Goal: Task Accomplishment & Management: Use online tool/utility

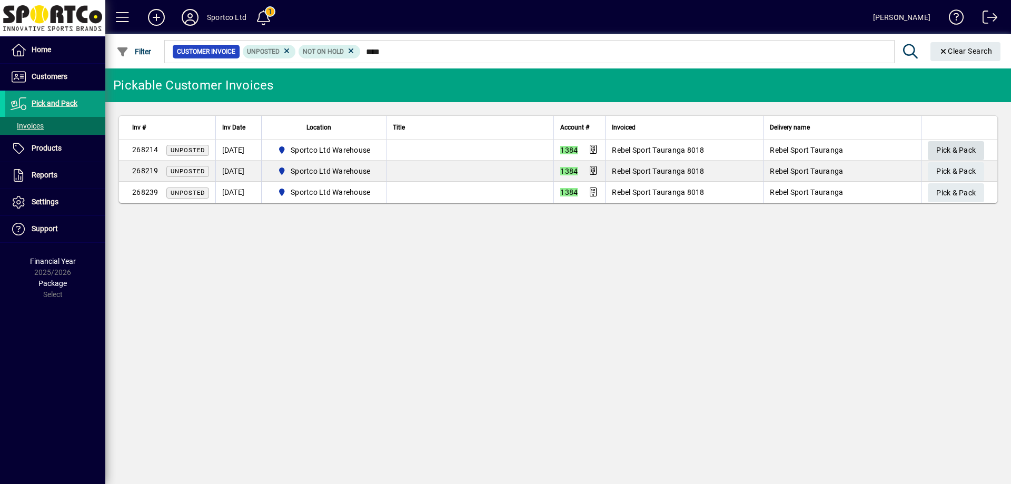
type input "****"
click at [956, 142] on span "Pick & Pack" at bounding box center [955, 150] width 39 height 17
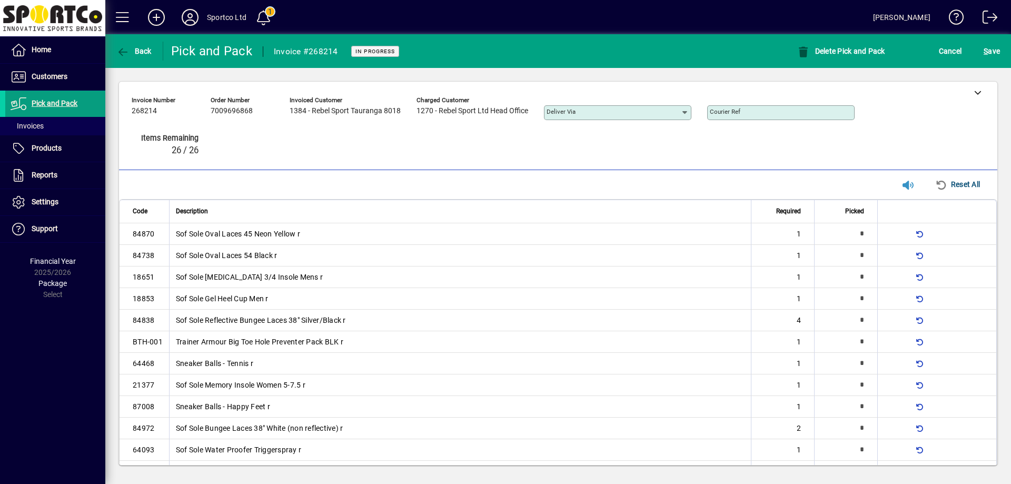
type input "*"
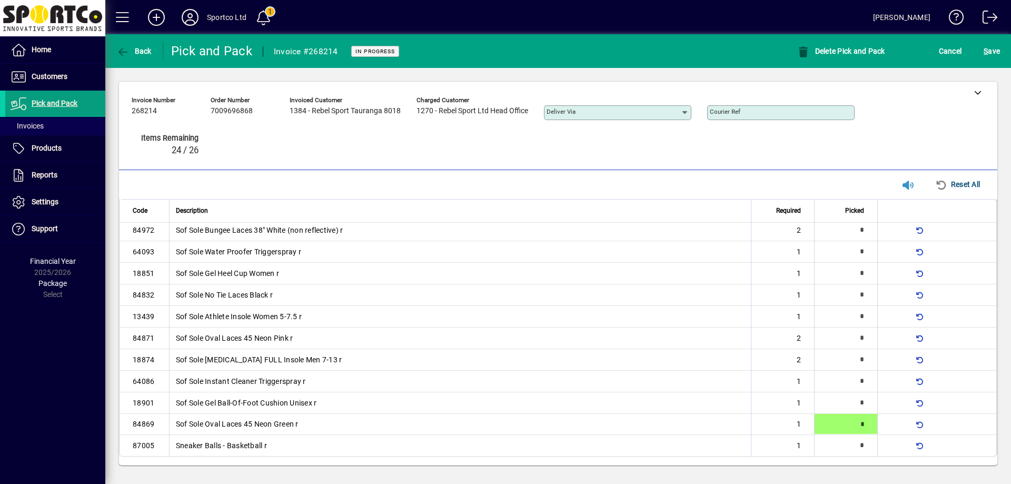
type input "*"
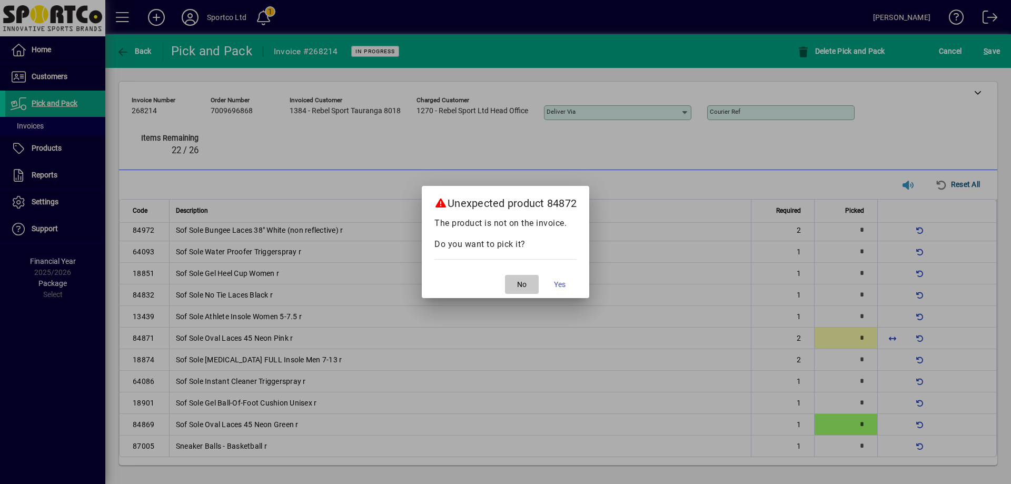
click at [517, 284] on span "button" at bounding box center [522, 284] width 34 height 25
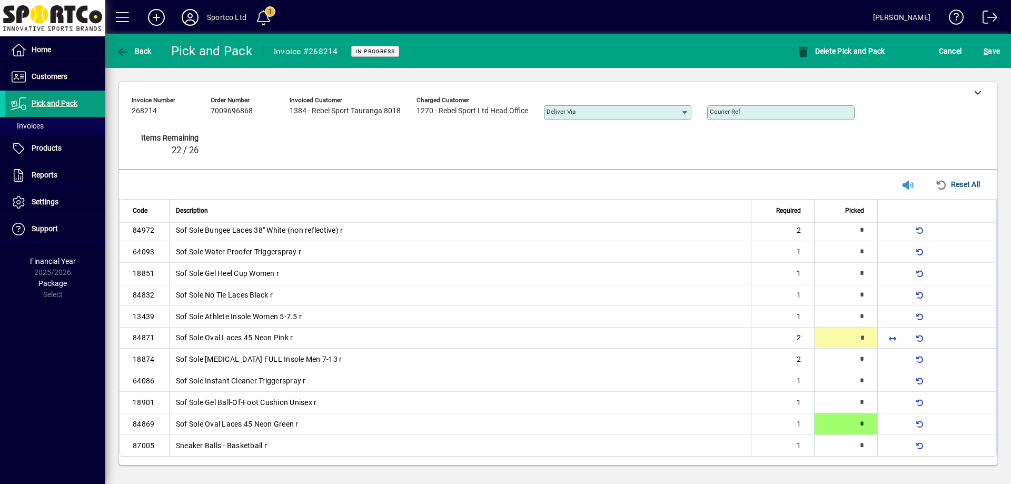
type input "*"
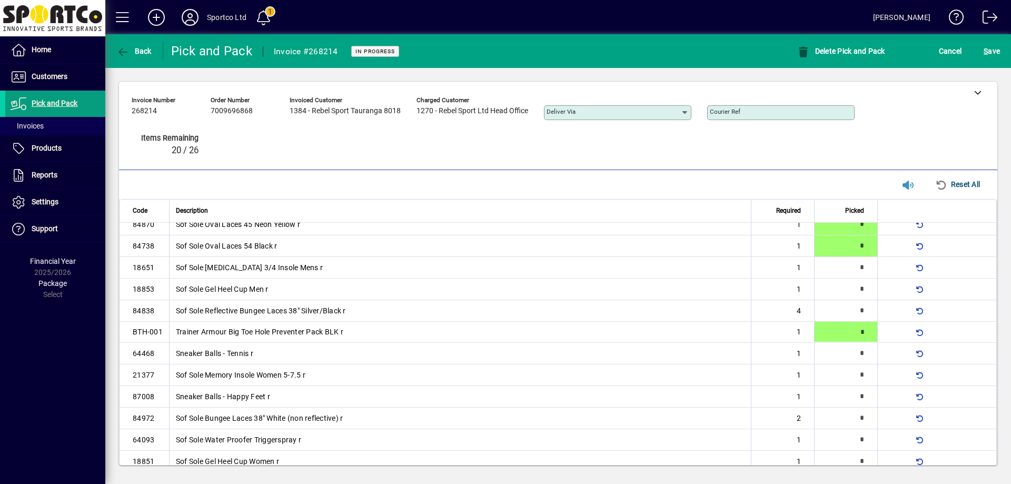
type input "*"
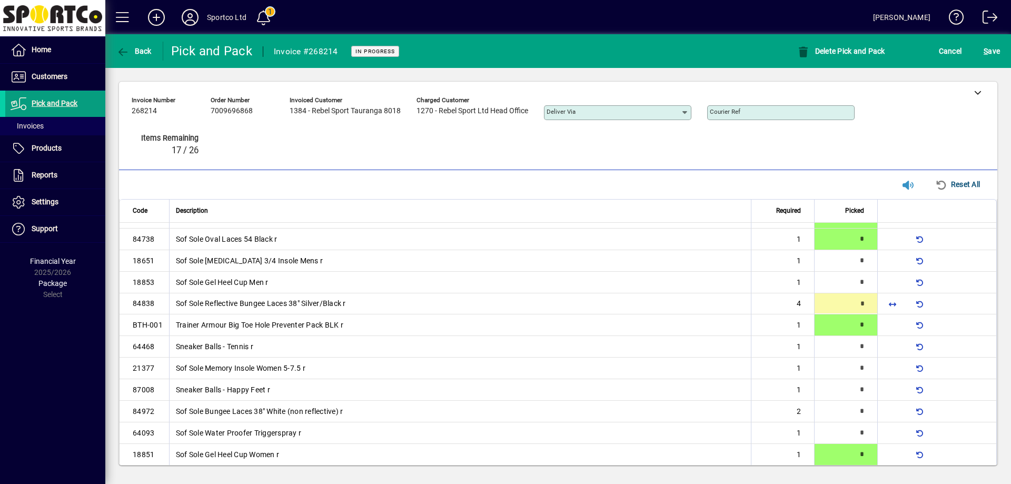
scroll to position [0, 0]
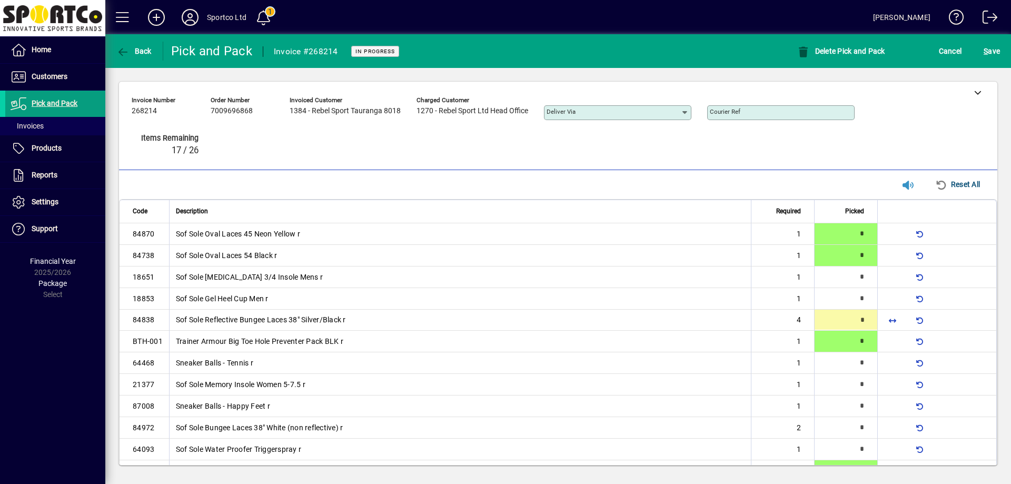
type input "*"
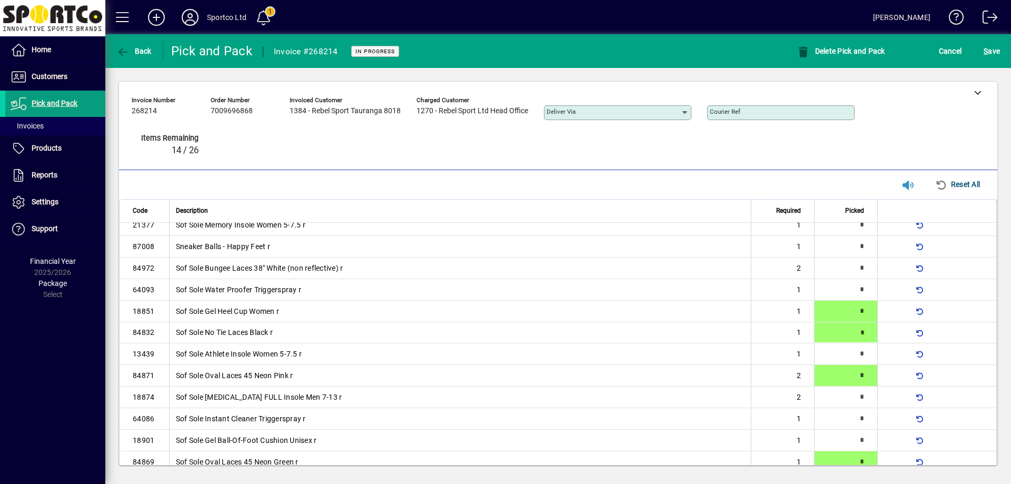
type input "*"
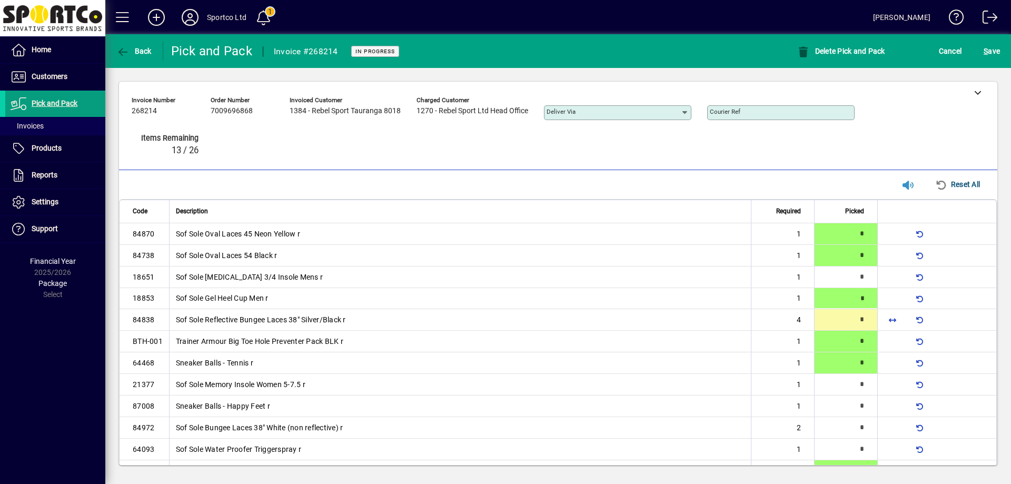
type input "*"
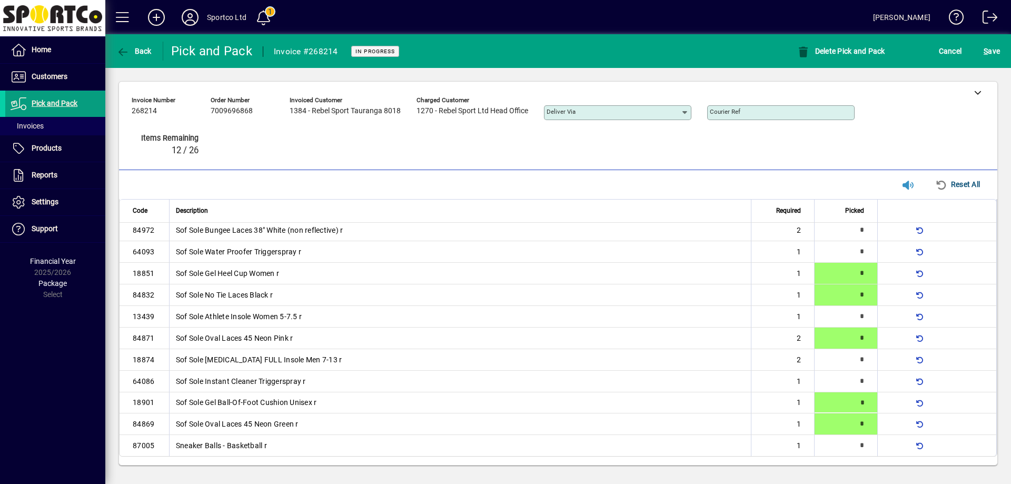
type input "*"
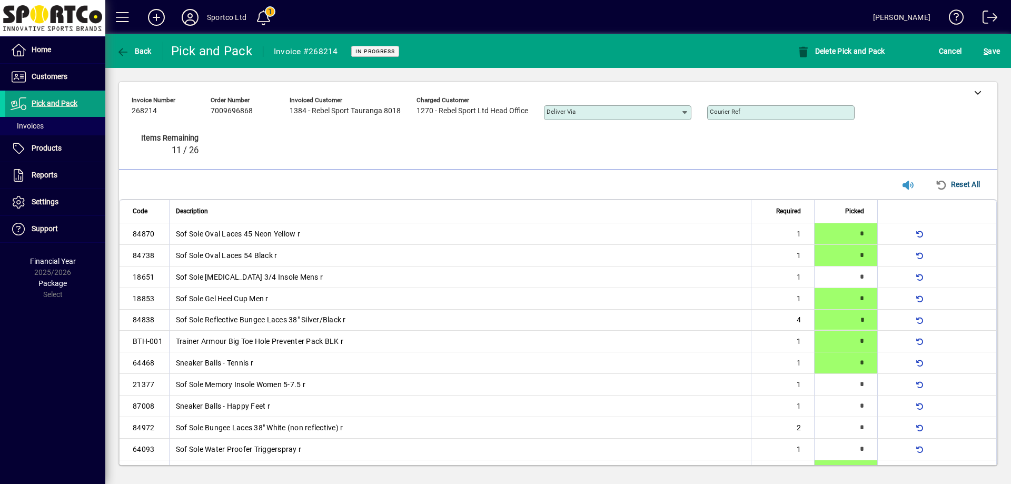
type input "*"
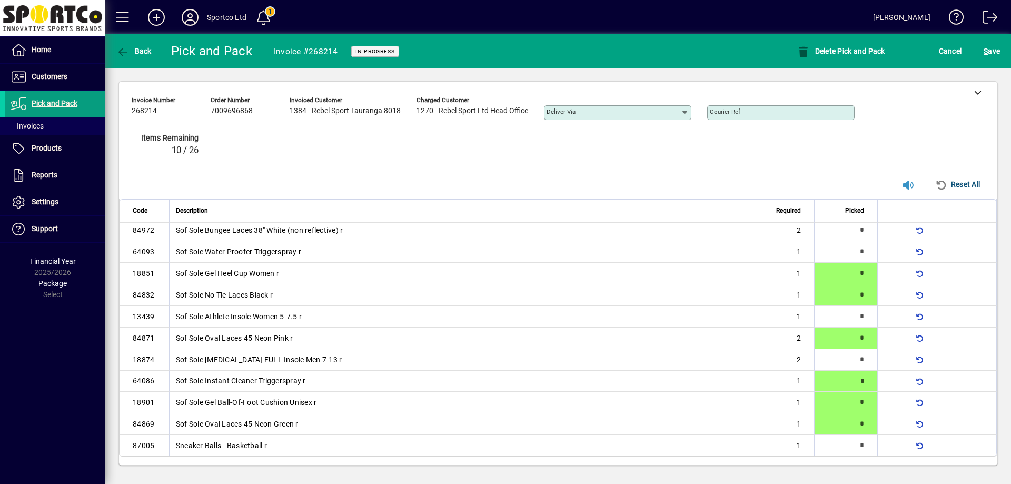
type input "*"
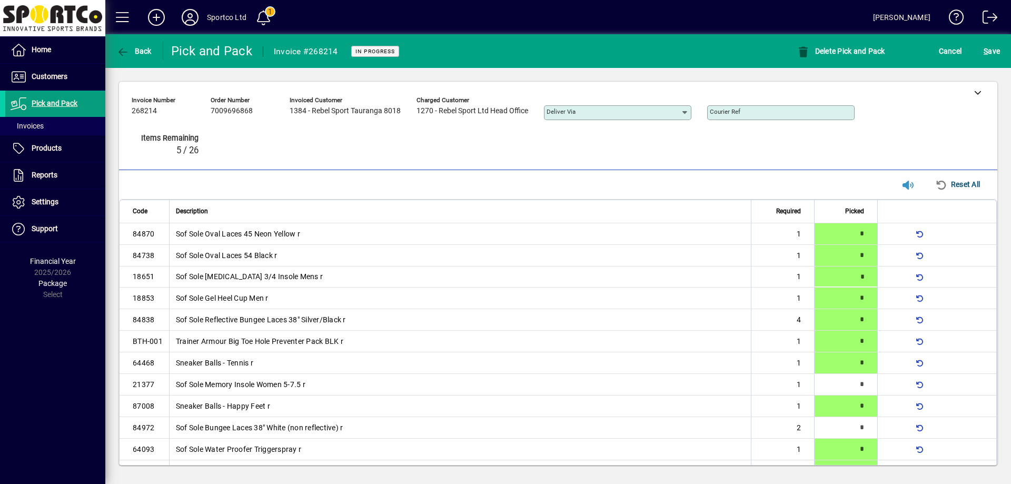
scroll to position [198, 0]
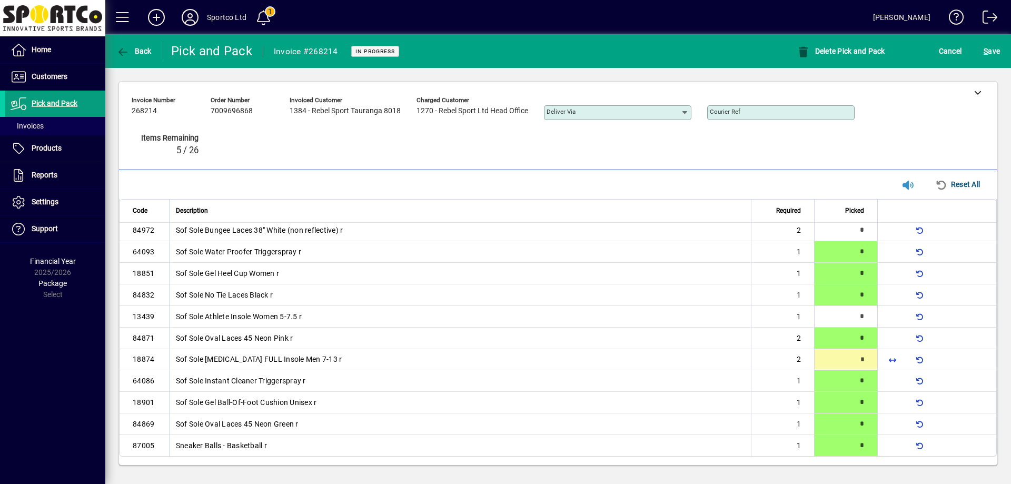
type input "*"
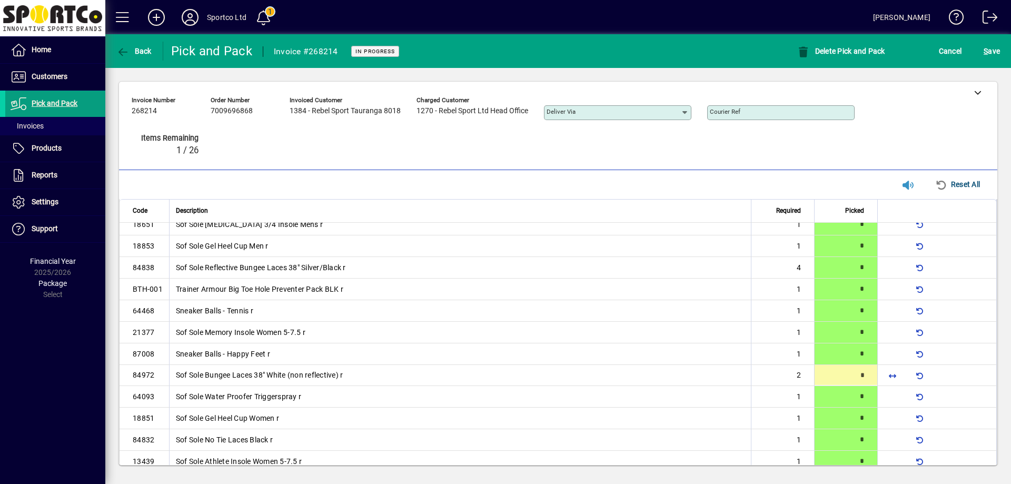
type input "*"
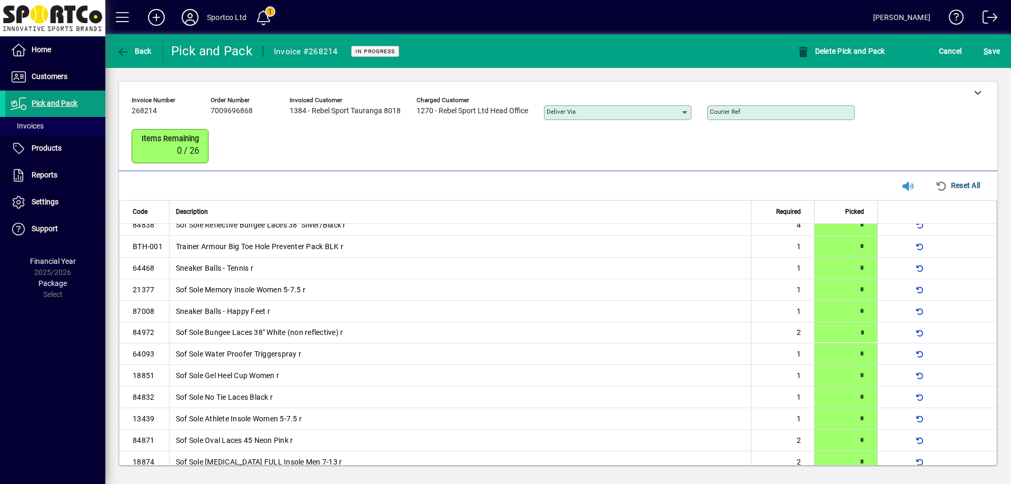
scroll to position [97, 0]
click at [992, 58] on span "S ave" at bounding box center [992, 51] width 16 height 17
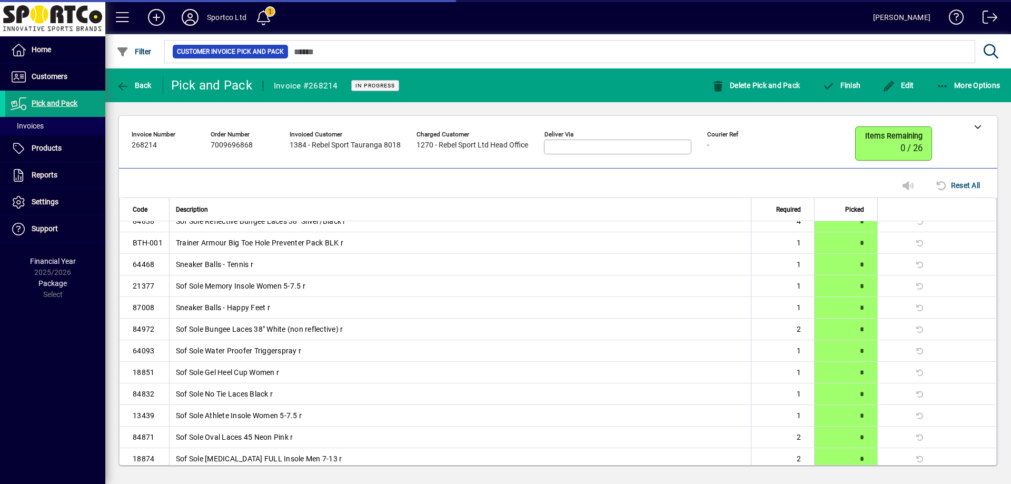
click at [996, 67] on div "Customer Invoice Pick and Pack" at bounding box center [584, 51] width 843 height 34
click at [993, 85] on span "More Options" at bounding box center [968, 85] width 64 height 8
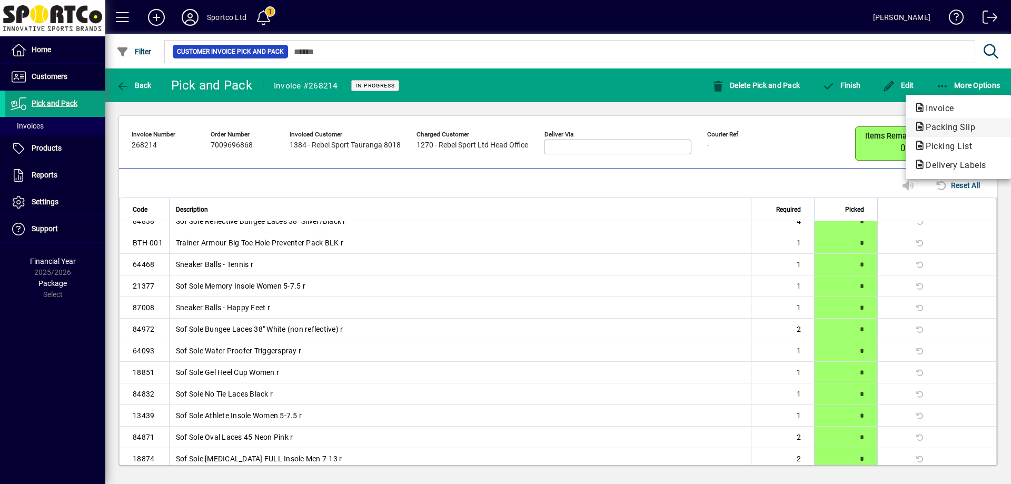
click at [981, 125] on span "Packing Slip" at bounding box center [947, 127] width 66 height 10
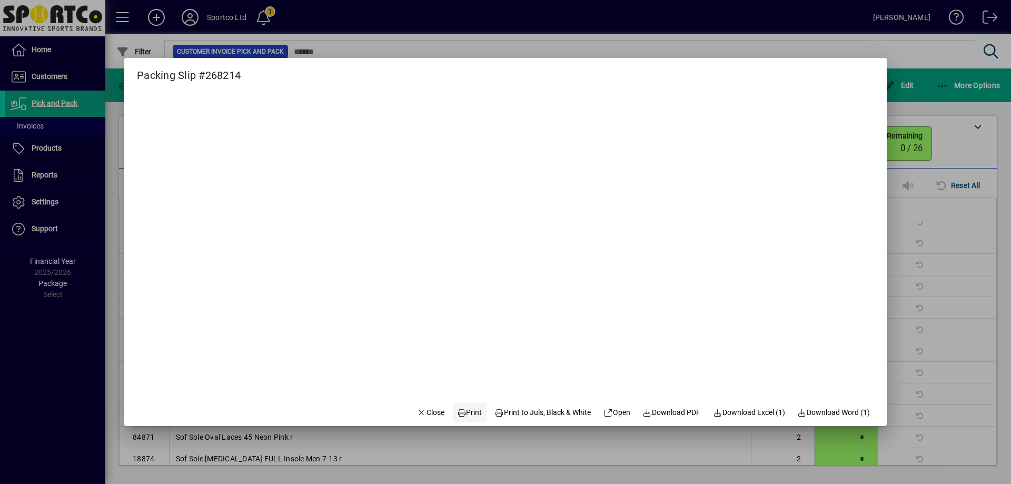
click at [465, 412] on span "Print" at bounding box center [469, 412] width 25 height 11
click at [427, 414] on span "Close" at bounding box center [430, 412] width 27 height 11
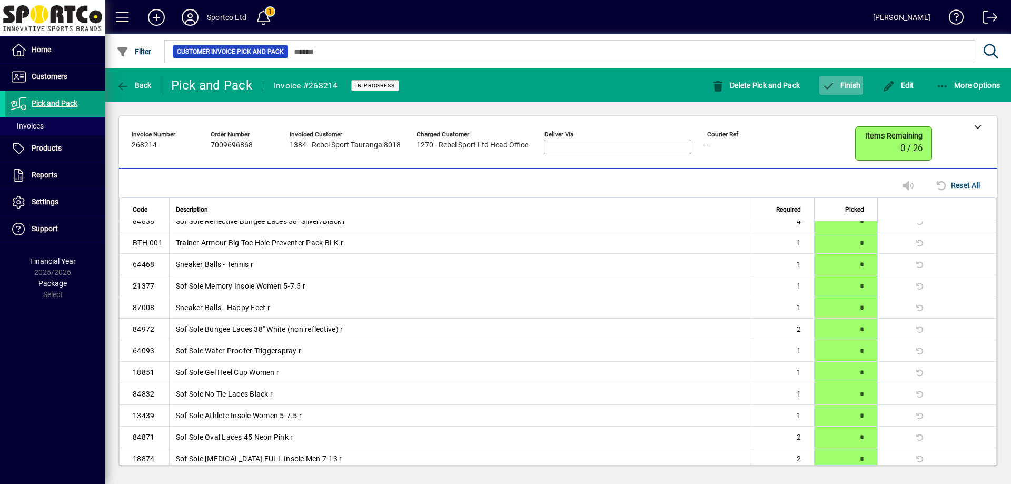
click at [858, 90] on span "button" at bounding box center [841, 85] width 44 height 25
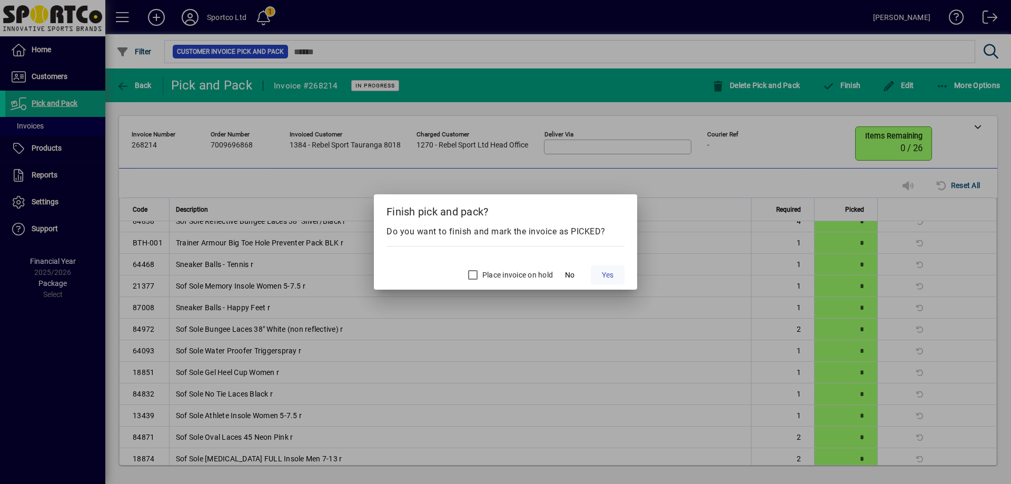
click at [608, 279] on span "Yes" at bounding box center [608, 275] width 12 height 11
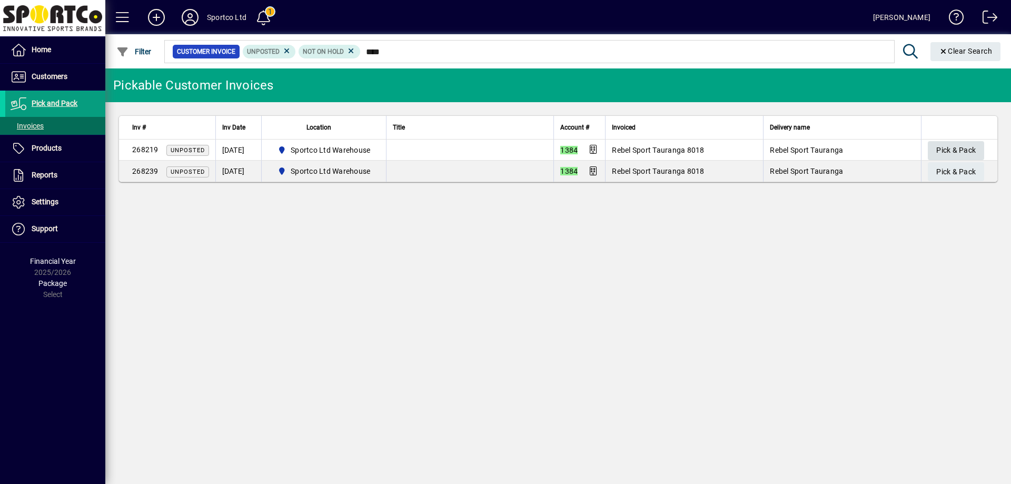
type input "****"
click at [946, 154] on span "Pick & Pack" at bounding box center [955, 150] width 39 height 17
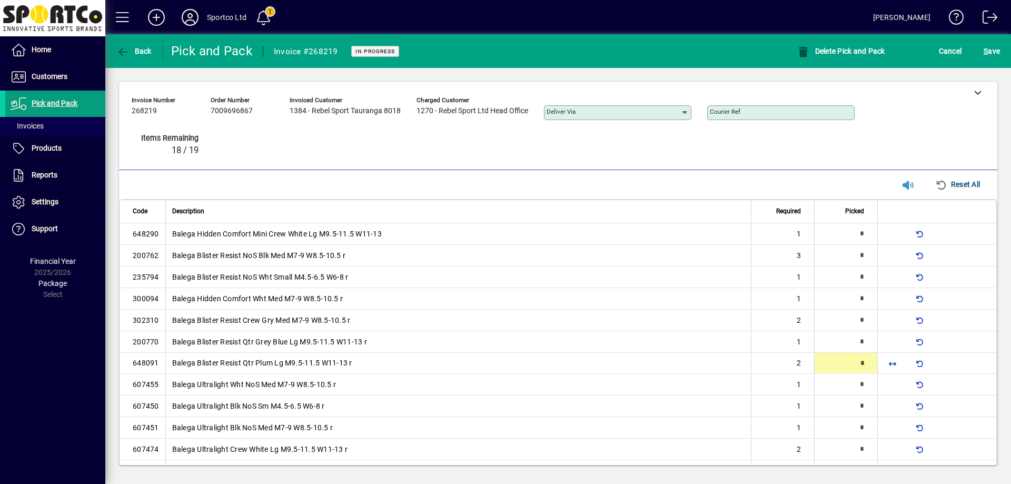
type input "*"
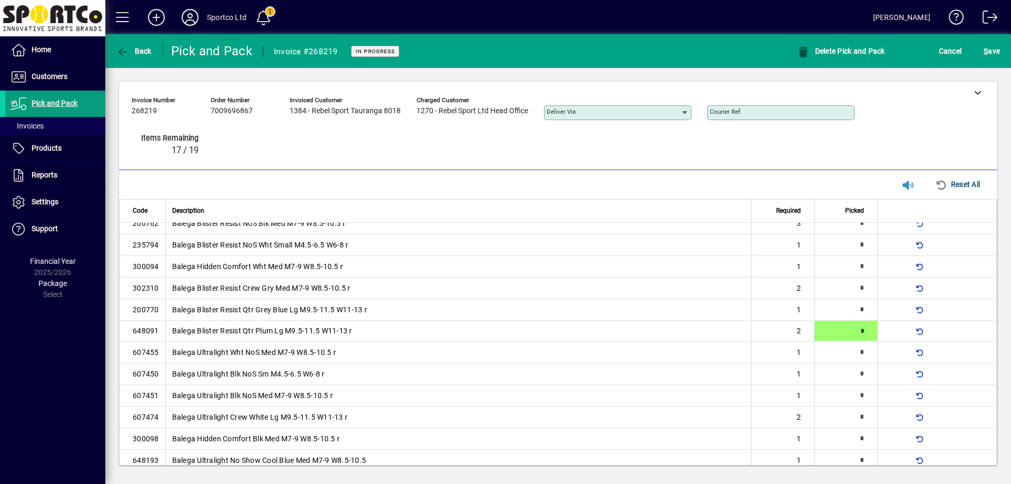
type input "*"
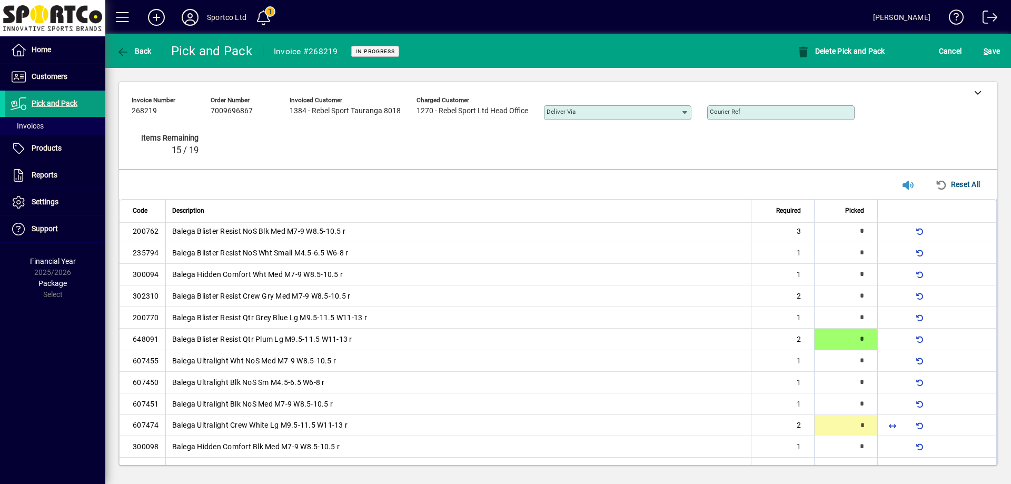
type input "*"
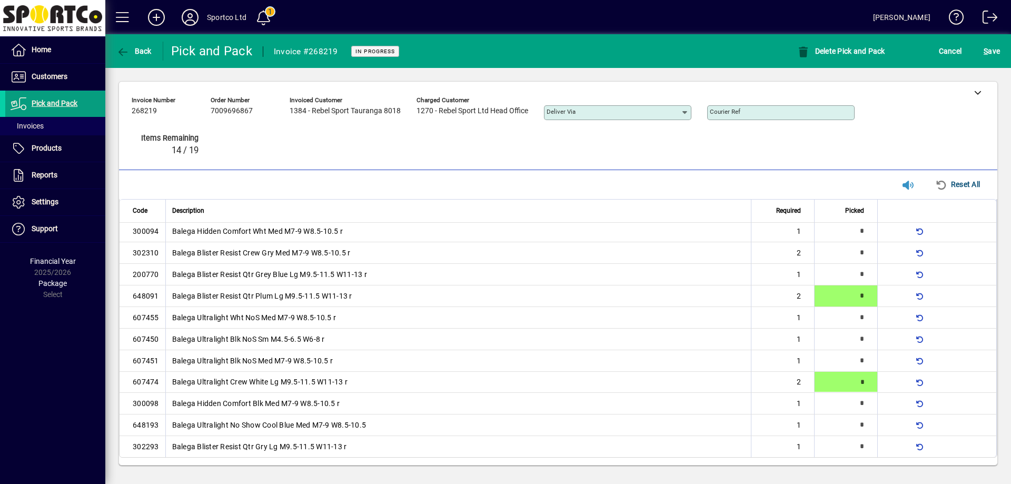
scroll to position [68, 0]
type input "*"
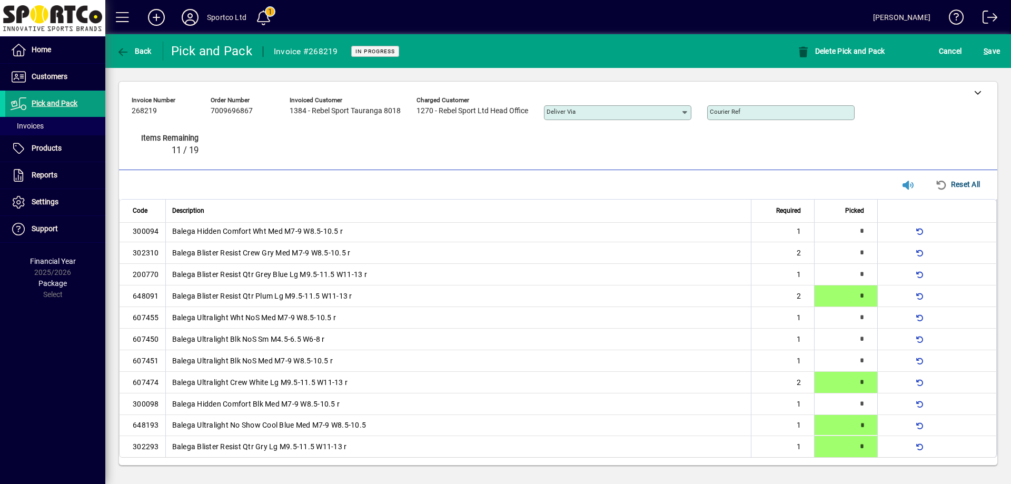
type input "*"
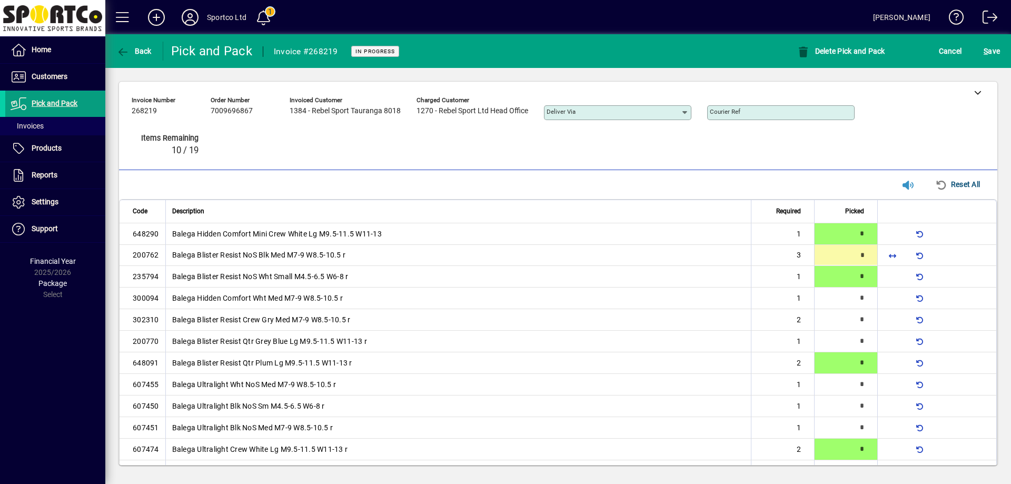
type input "*"
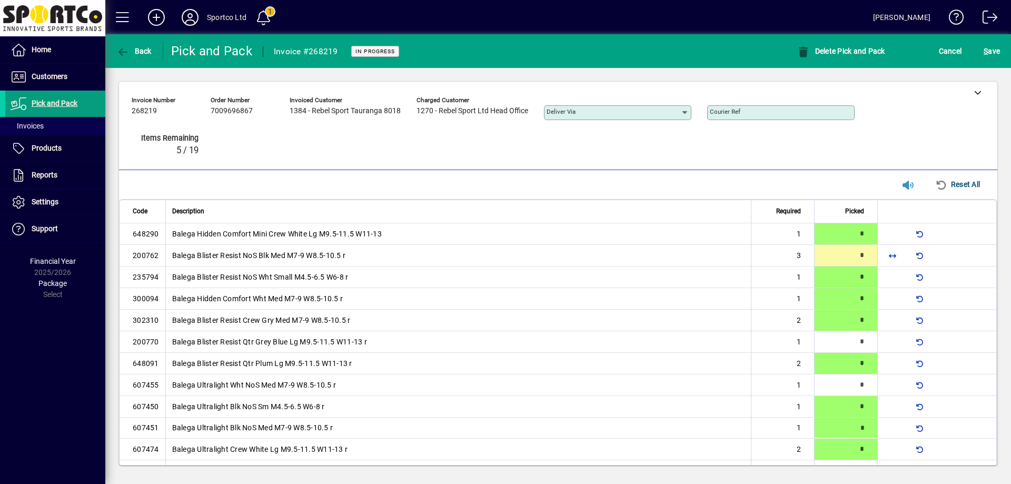
type input "*"
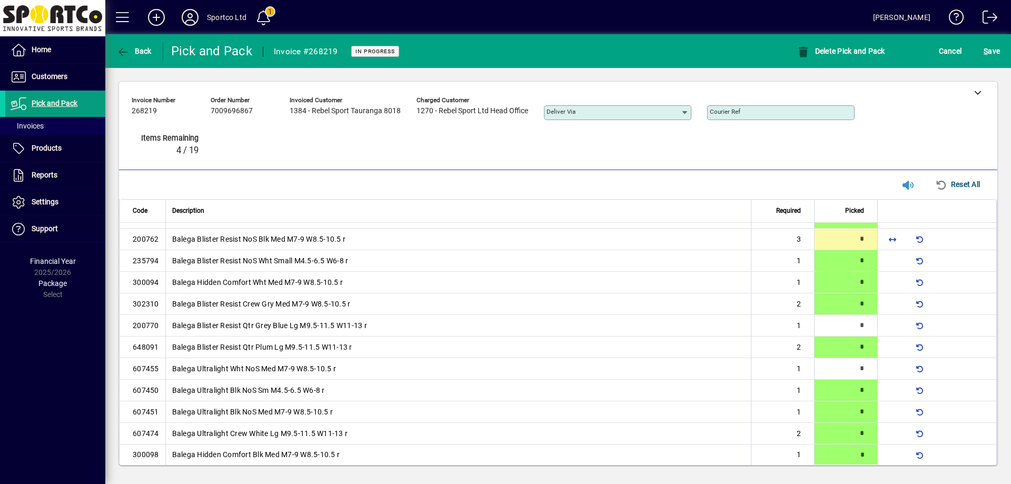
type input "*"
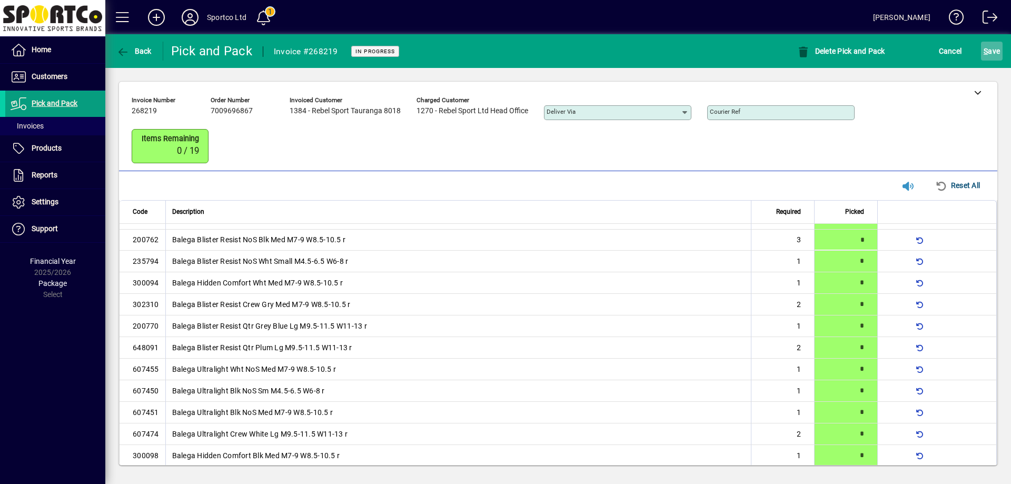
click at [992, 47] on span "S ave" at bounding box center [992, 51] width 16 height 17
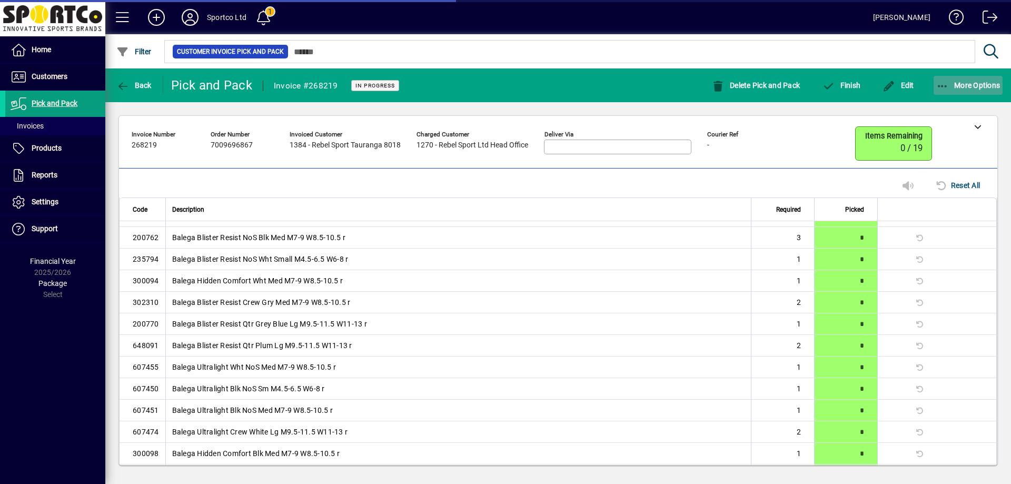
click at [982, 91] on span "button" at bounding box center [969, 85] width 70 height 25
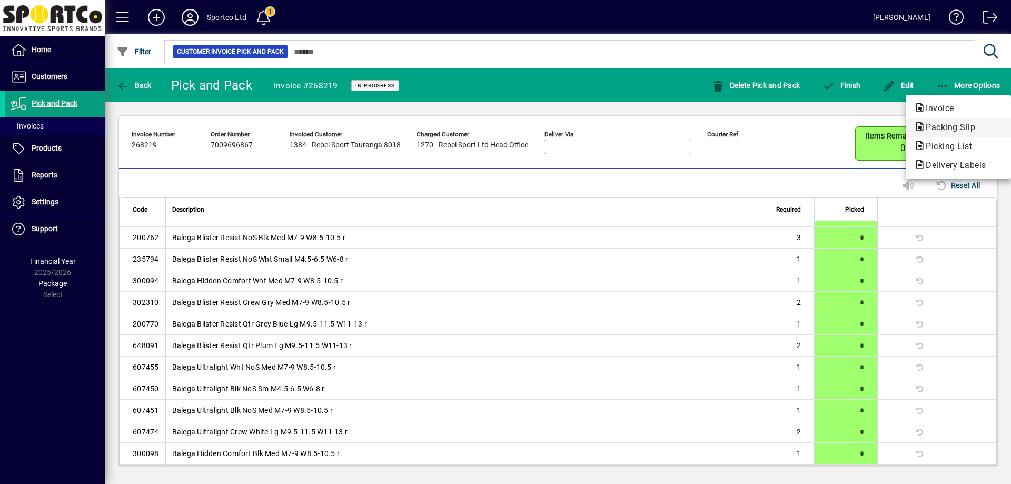
click at [971, 126] on span "Packing Slip" at bounding box center [947, 127] width 66 height 10
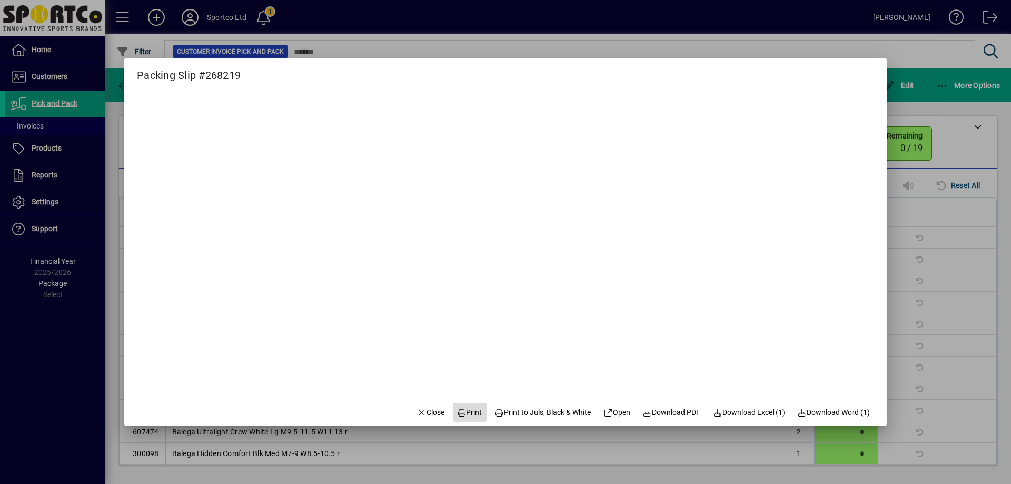
click at [465, 409] on span "Print" at bounding box center [469, 412] width 25 height 11
click at [423, 405] on span "button" at bounding box center [431, 412] width 36 height 25
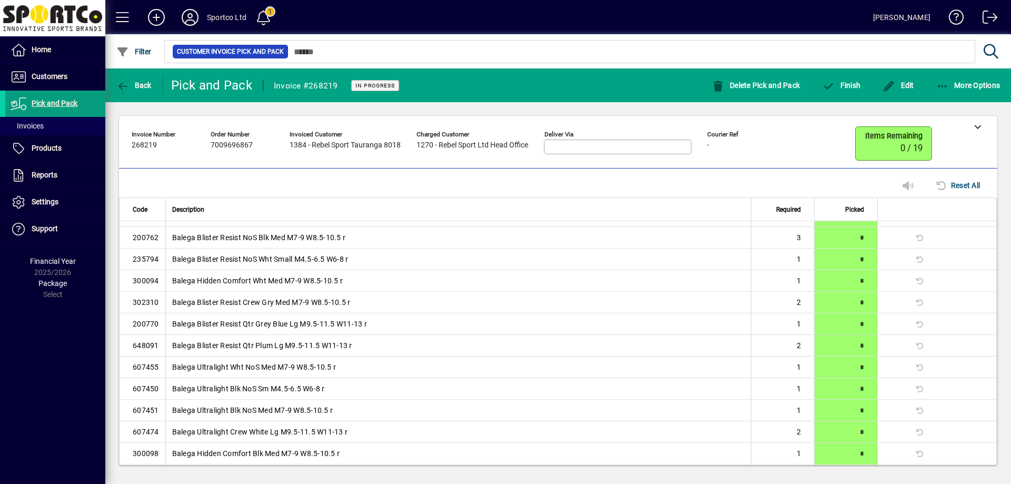
click at [830, 72] on mat-toolbar-row "Back Pick and Pack Invoice #268219 In Progress Delete Pick and Pack Finish Edit…" at bounding box center [558, 85] width 906 height 34
click at [845, 97] on span "button" at bounding box center [841, 85] width 44 height 25
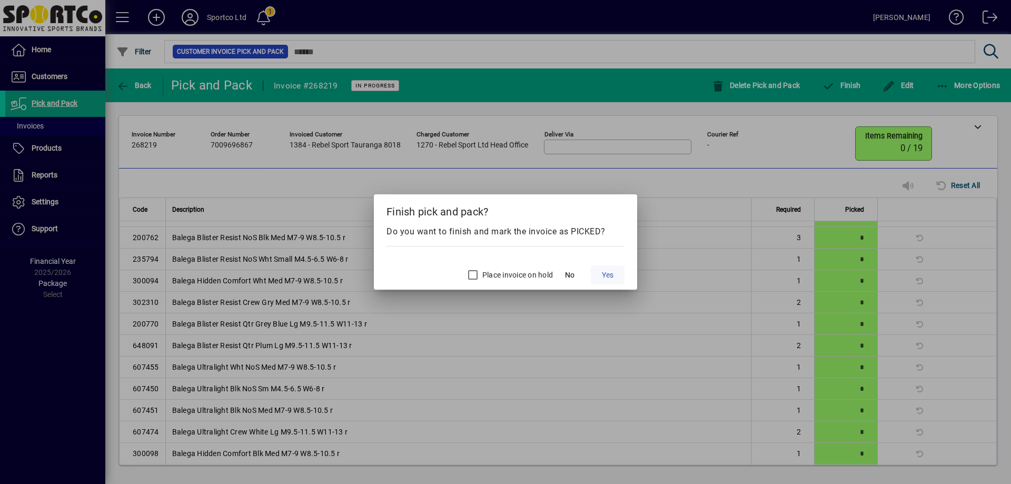
click at [616, 277] on span at bounding box center [608, 274] width 34 height 25
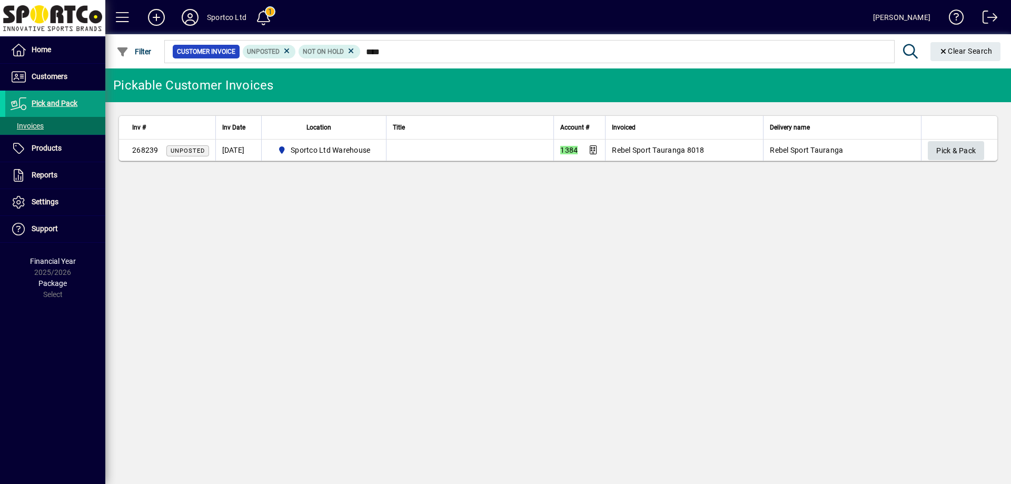
type input "****"
click at [959, 149] on span "Pick & Pack" at bounding box center [955, 150] width 39 height 17
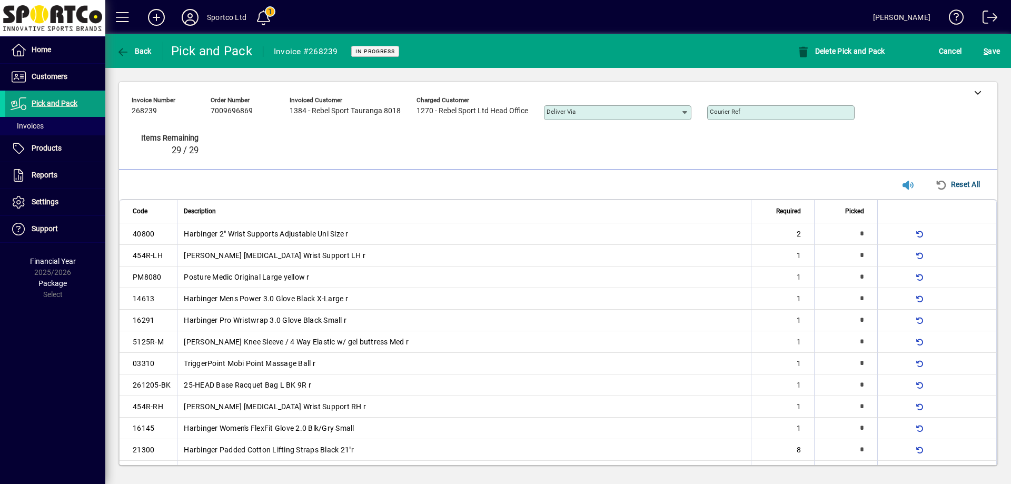
type input "*"
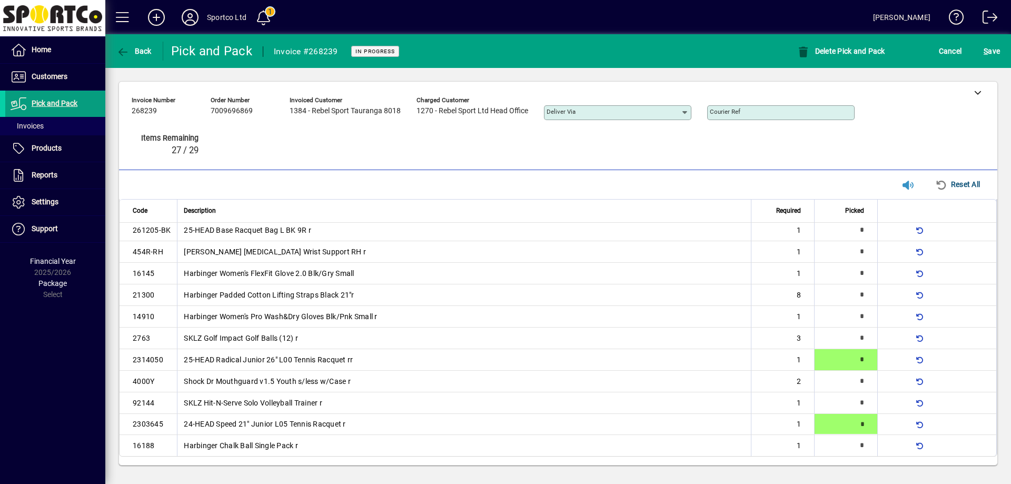
type input "*"
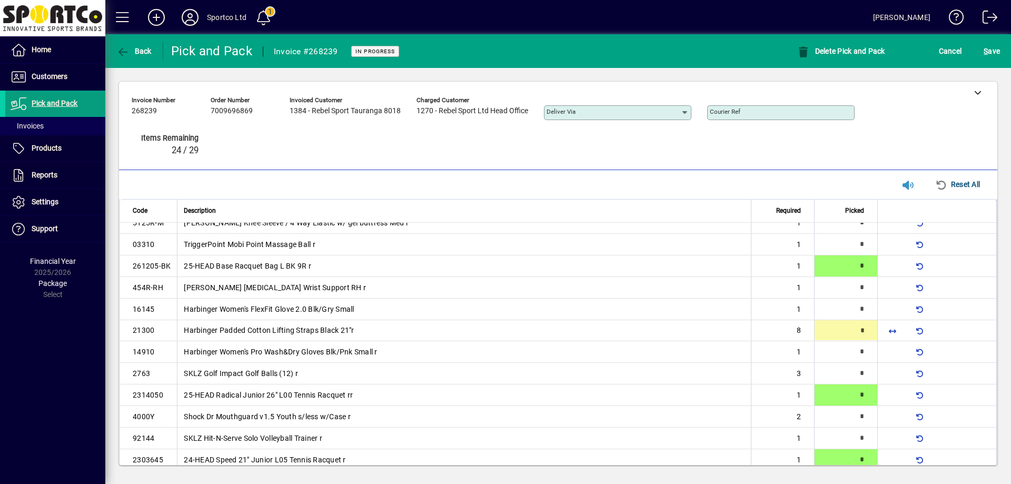
scroll to position [118, 0]
type input "*"
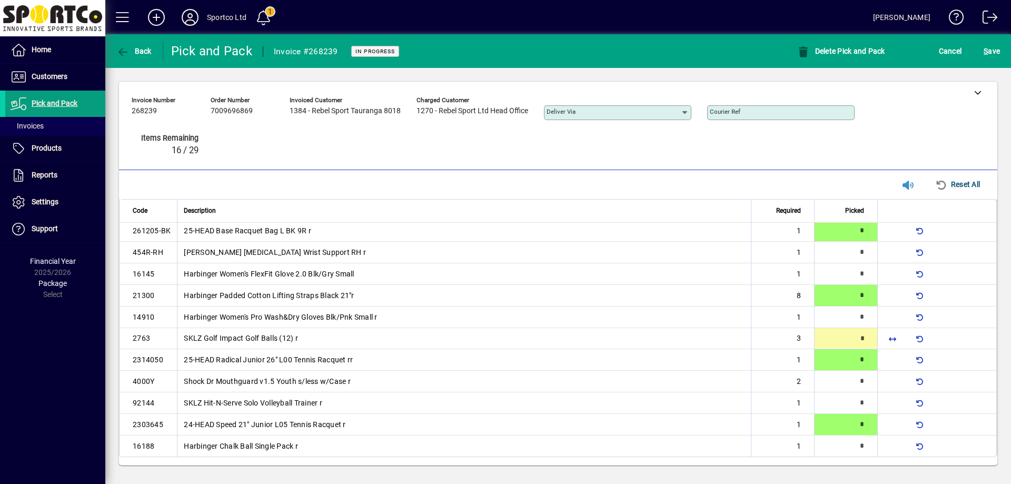
scroll to position [155, 0]
type input "*"
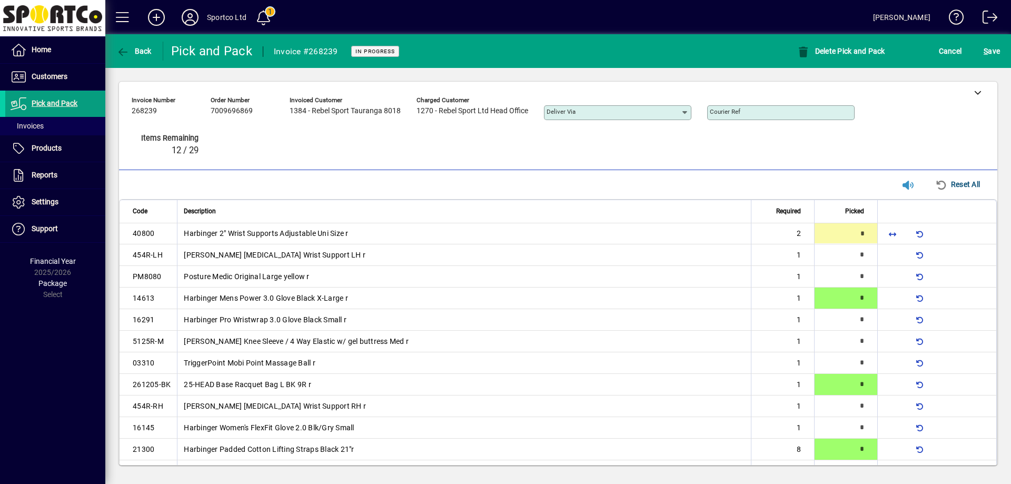
type input "*"
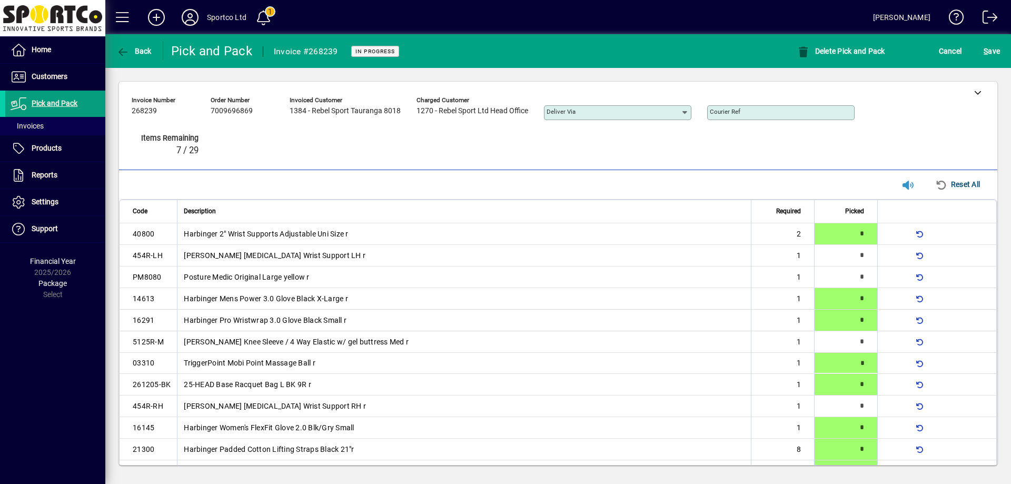
type input "*"
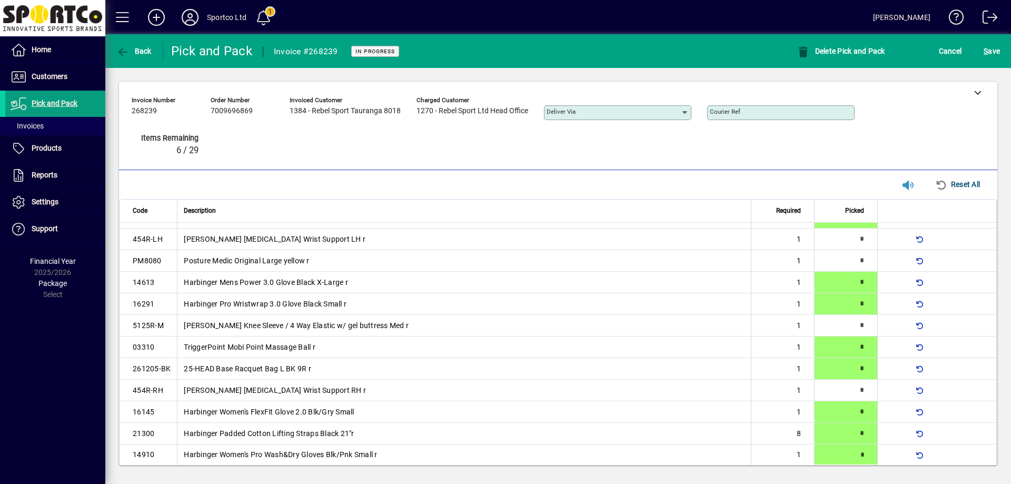
scroll to position [155, 0]
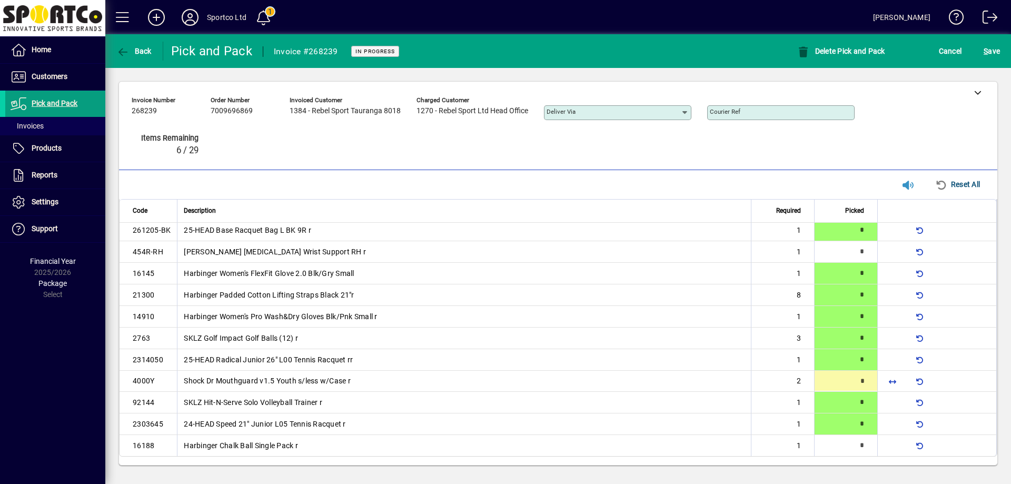
type input "*"
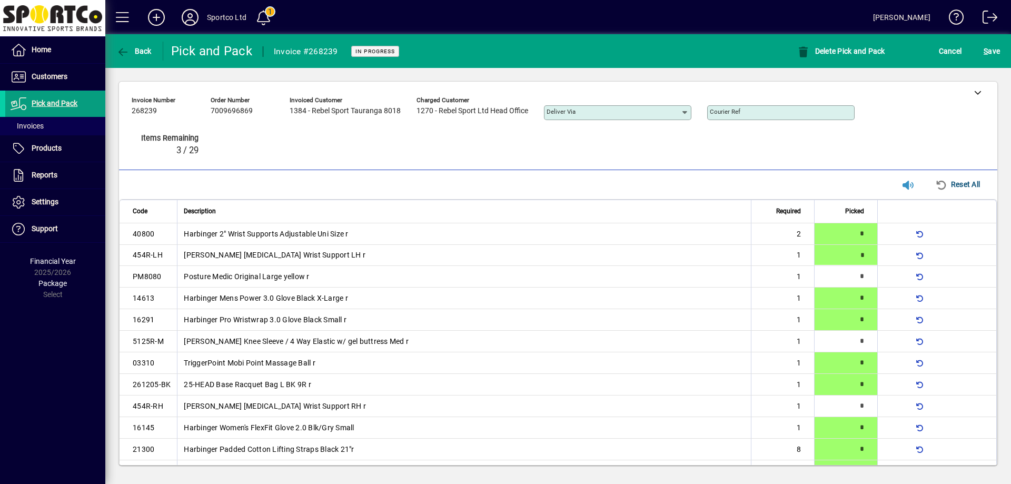
type input "*"
click at [997, 62] on span "submit" at bounding box center [992, 50] width 22 height 25
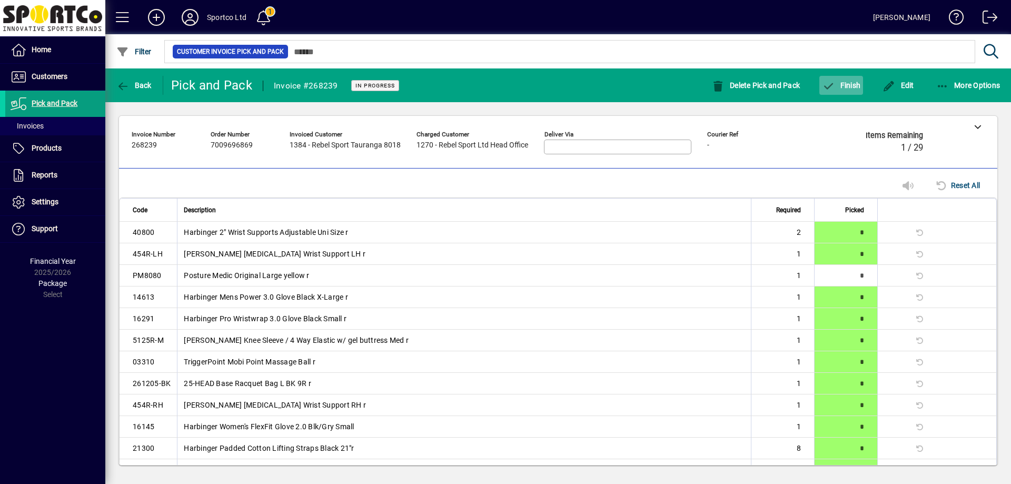
click at [843, 87] on span "Finish" at bounding box center [841, 85] width 38 height 8
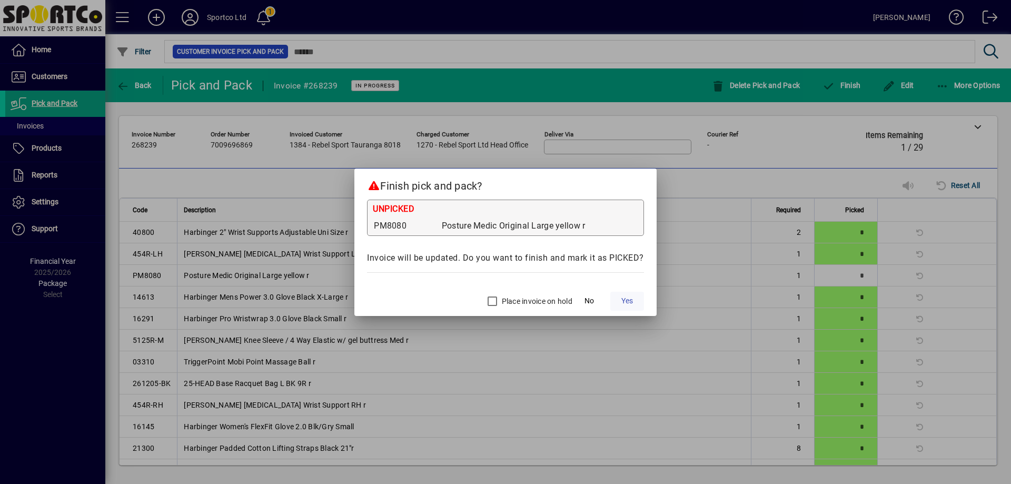
click at [625, 306] on span "Yes" at bounding box center [627, 300] width 12 height 11
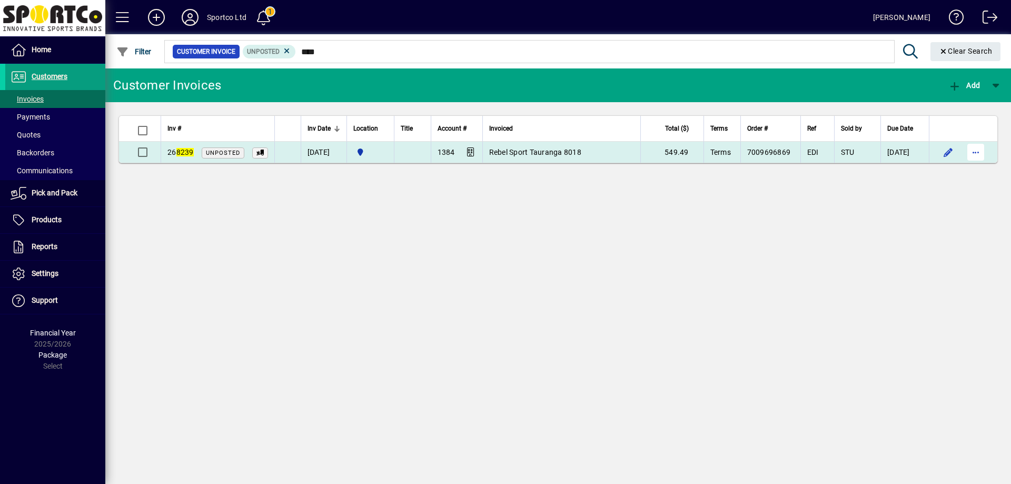
type input "****"
click at [977, 155] on span "button" at bounding box center [975, 152] width 25 height 25
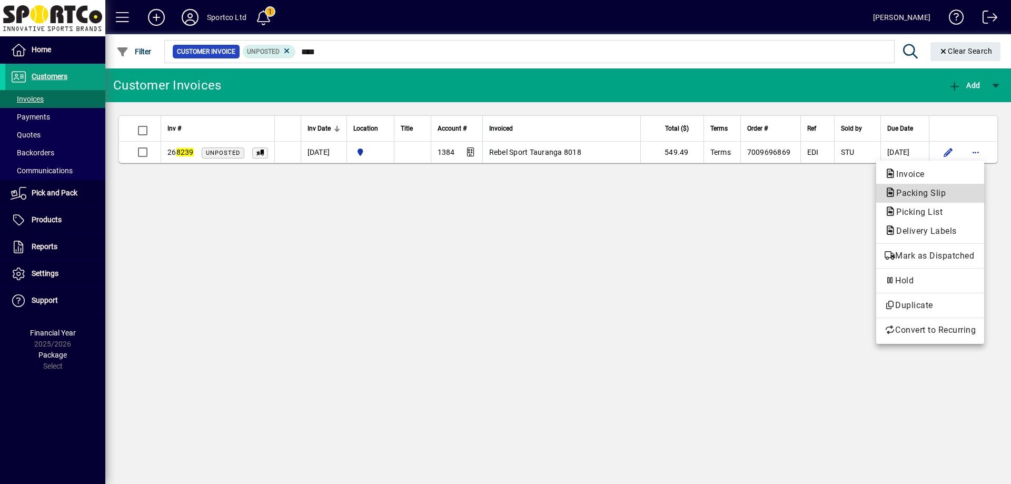
click at [965, 195] on span "Packing Slip" at bounding box center [930, 193] width 91 height 13
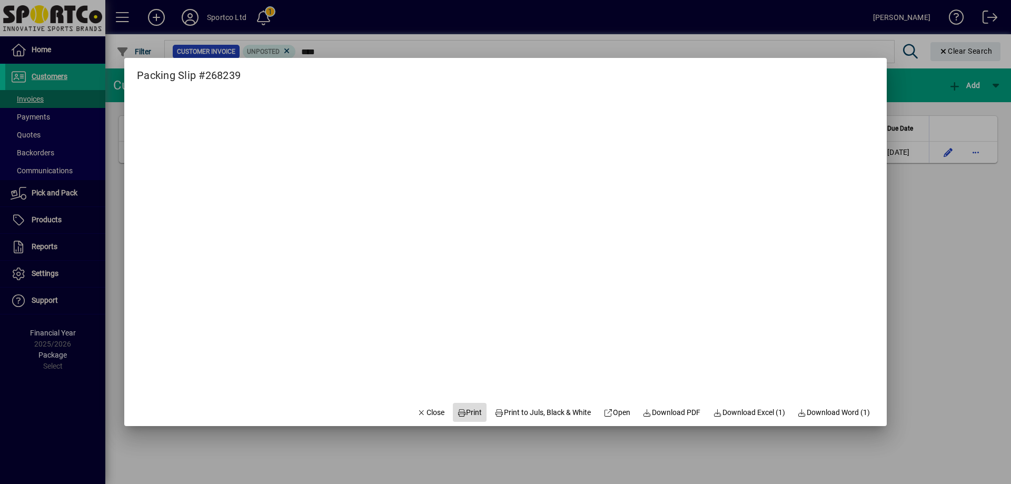
click at [458, 411] on span "Print" at bounding box center [469, 412] width 25 height 11
drag, startPoint x: 417, startPoint y: 412, endPoint x: 414, endPoint y: 391, distance: 21.8
click at [415, 395] on form "Packing Slip #268239 Close Print Print to Juls, Black & White Open Download PDF…" at bounding box center [505, 242] width 763 height 368
click at [423, 406] on span "button" at bounding box center [431, 412] width 36 height 25
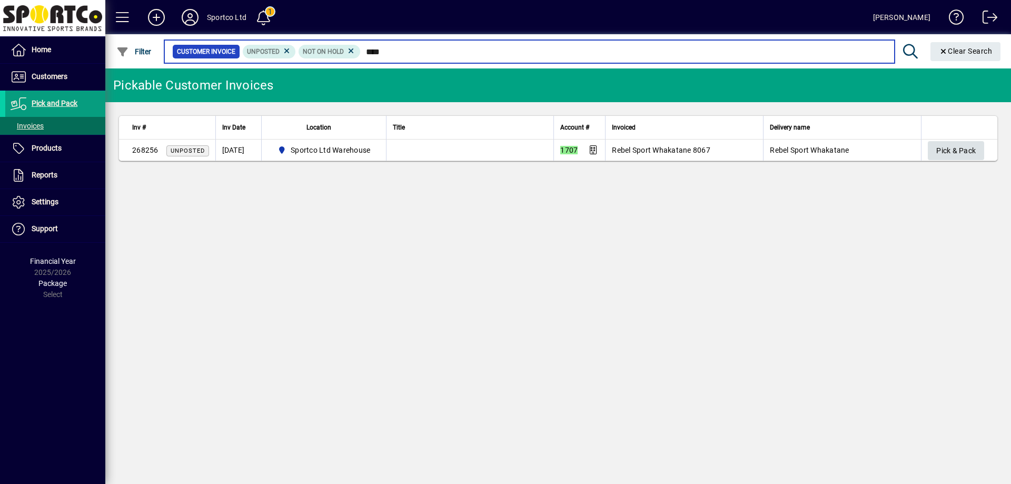
type input "****"
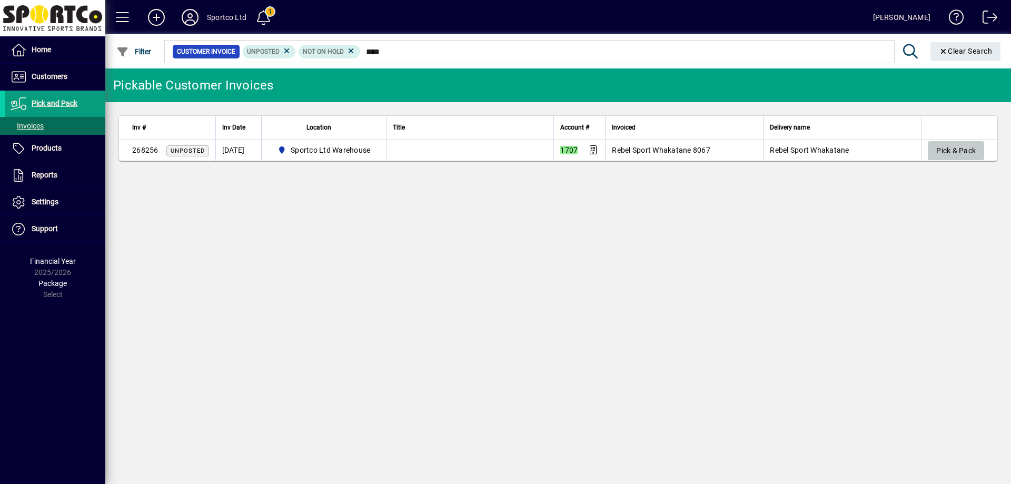
click at [957, 154] on span "Pick & Pack" at bounding box center [955, 150] width 39 height 17
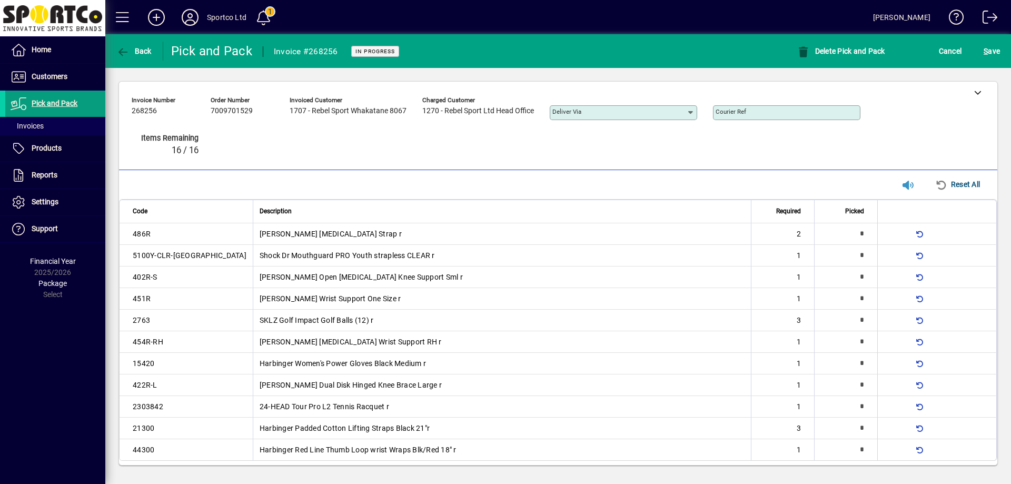
type input "*"
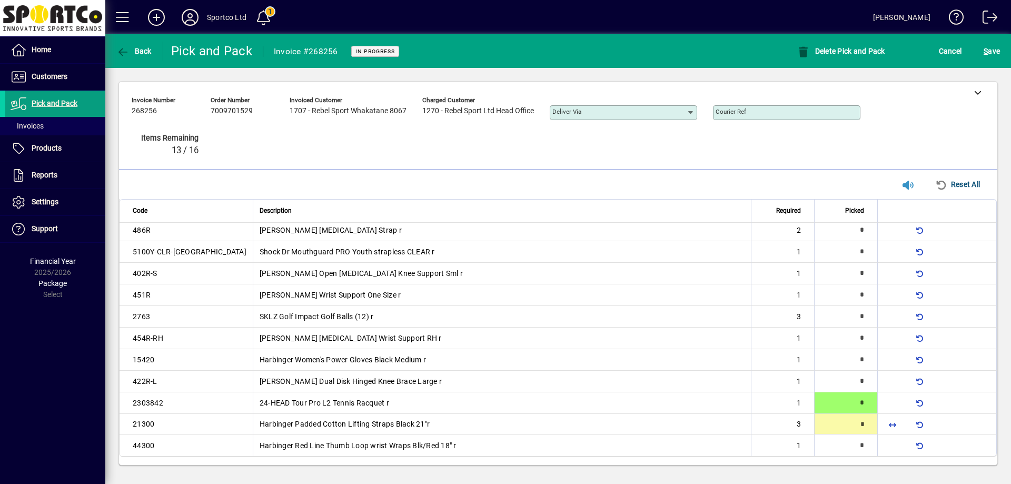
type input "*"
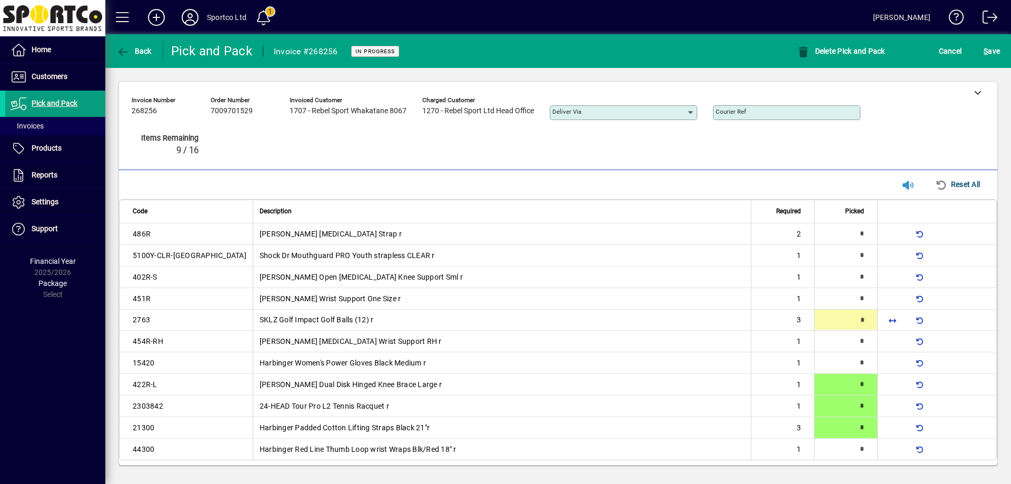
type input "*"
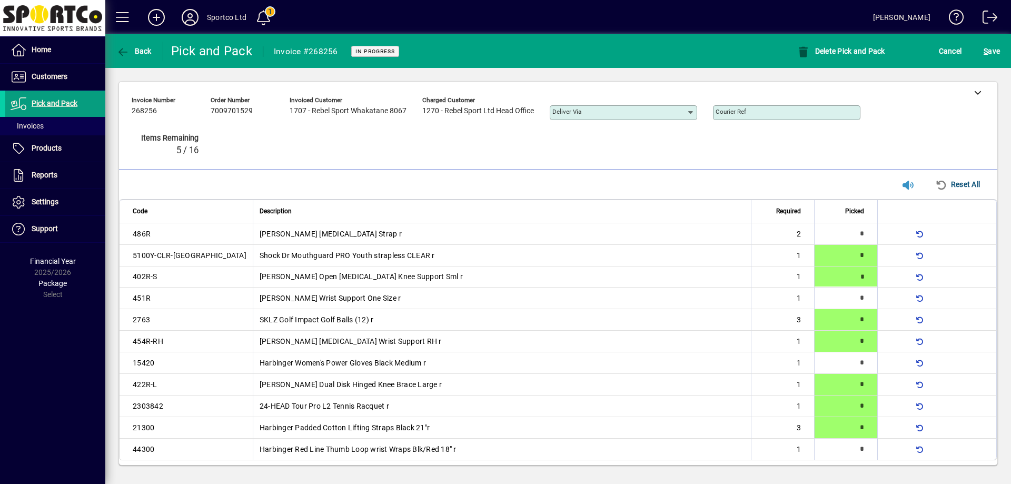
type input "*"
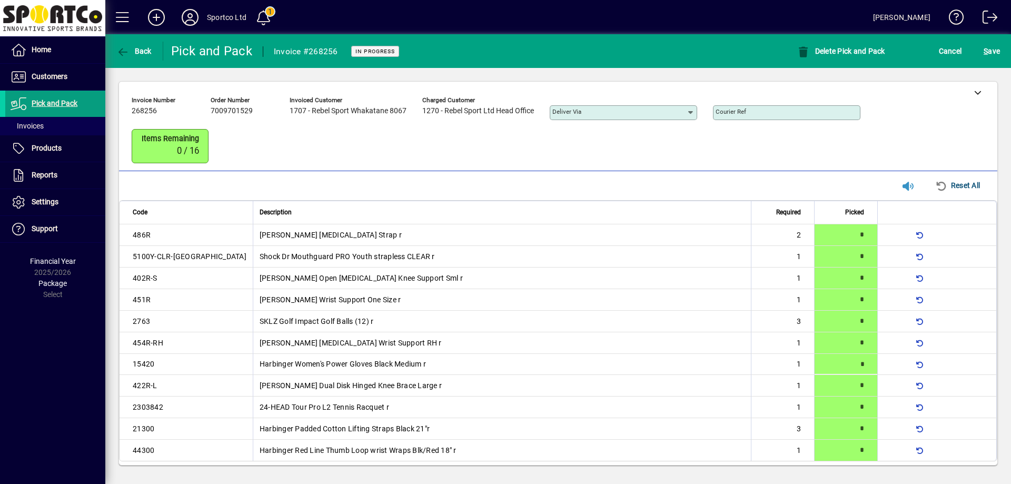
click at [995, 66] on mat-toolbar-row "Back Pick and Pack Invoice #268256 In Progress Delete Pick and Pack Cancel S ave" at bounding box center [558, 51] width 906 height 34
click at [981, 61] on span "submit" at bounding box center [992, 50] width 22 height 25
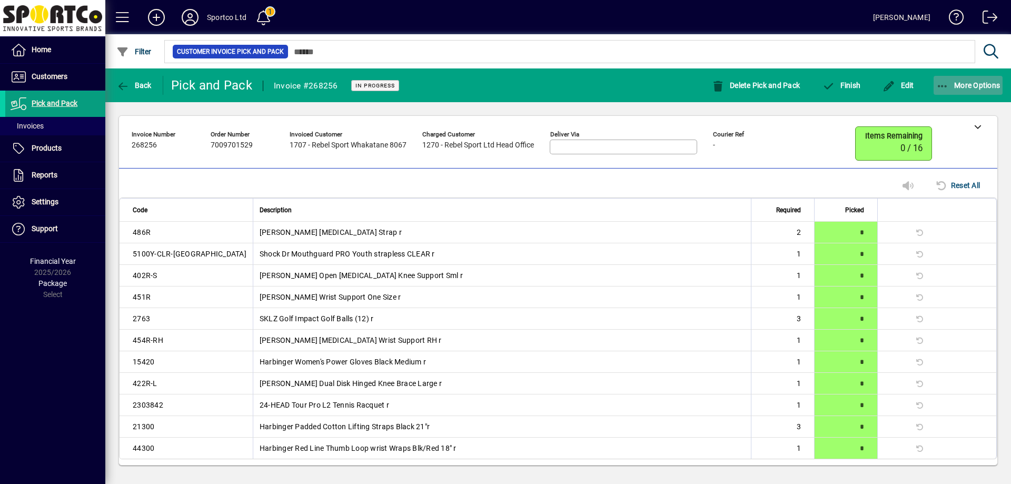
drag, startPoint x: 973, startPoint y: 77, endPoint x: 971, endPoint y: 84, distance: 6.5
click at [972, 82] on button "More Options" at bounding box center [969, 85] width 70 height 19
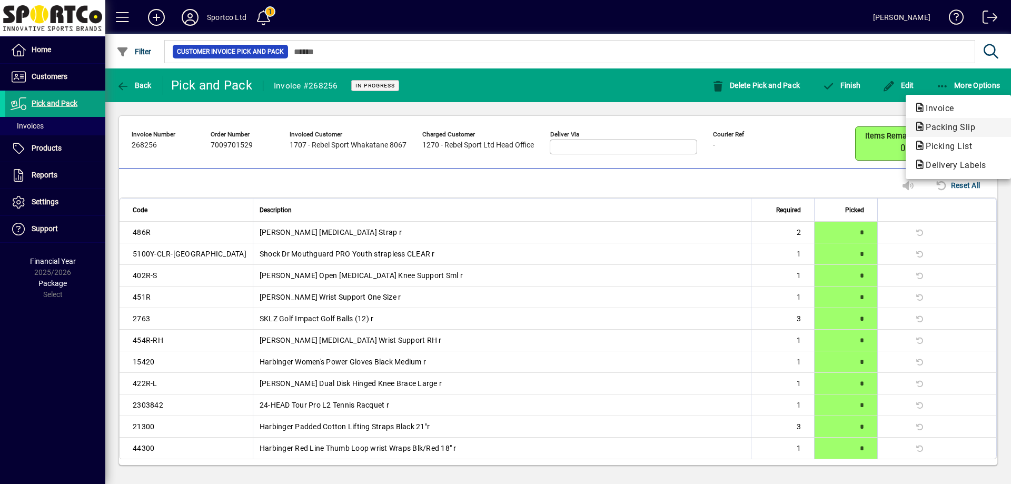
click at [962, 120] on button "Packing Slip" at bounding box center [958, 127] width 105 height 19
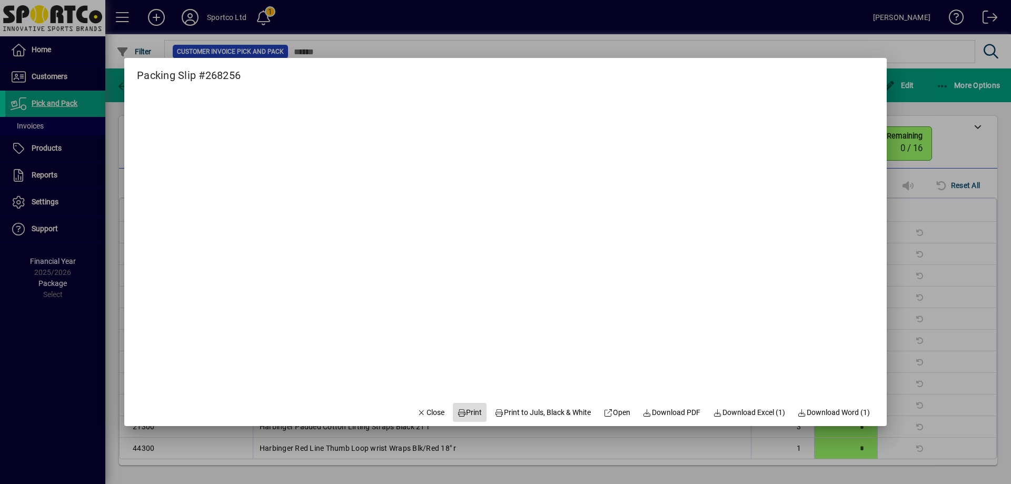
click at [460, 418] on span "Print" at bounding box center [469, 412] width 25 height 11
click at [415, 406] on span "button" at bounding box center [431, 412] width 36 height 25
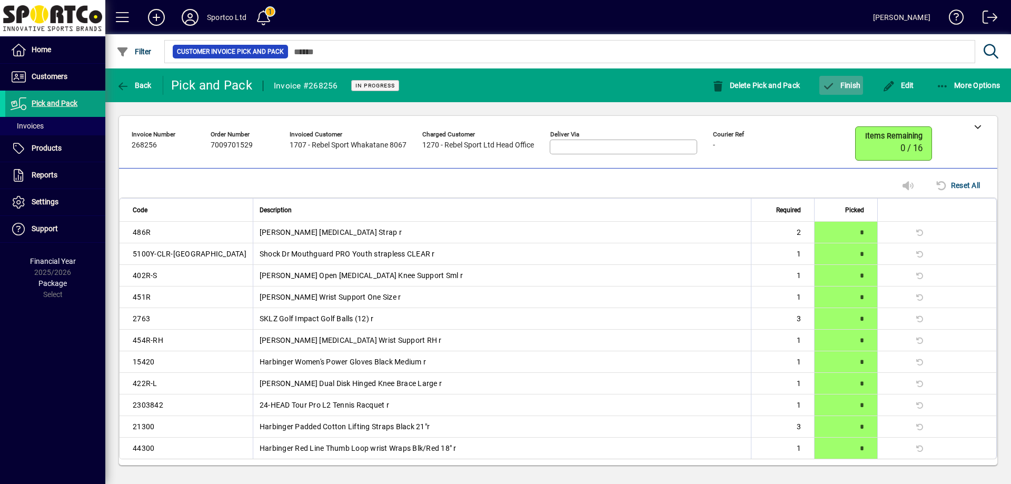
click at [846, 85] on span "Finish" at bounding box center [841, 85] width 38 height 8
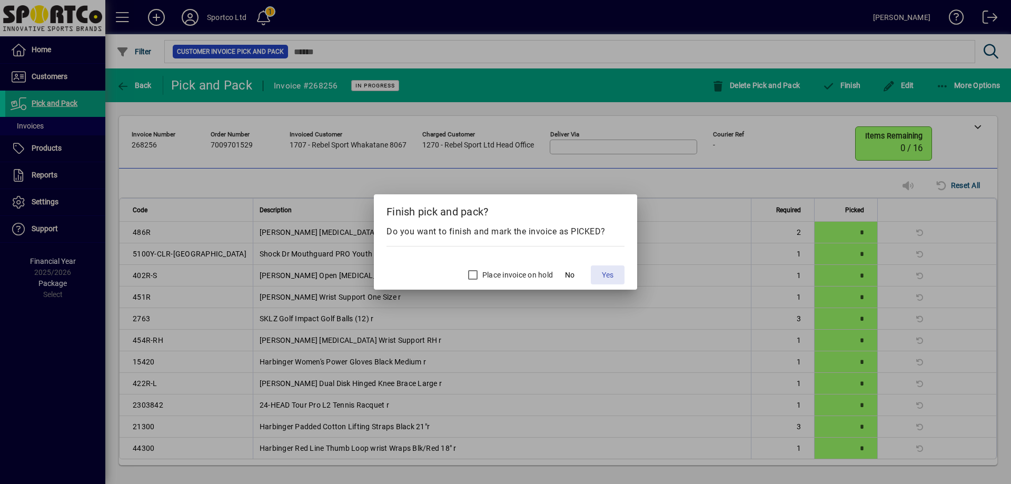
click at [614, 279] on span "Yes" at bounding box center [608, 275] width 12 height 11
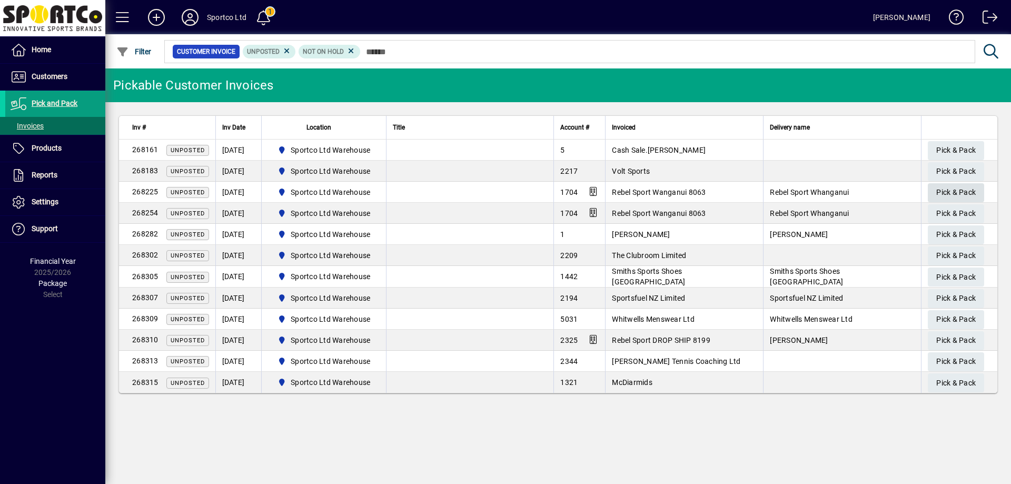
click at [943, 192] on span "Pick & Pack" at bounding box center [955, 192] width 39 height 17
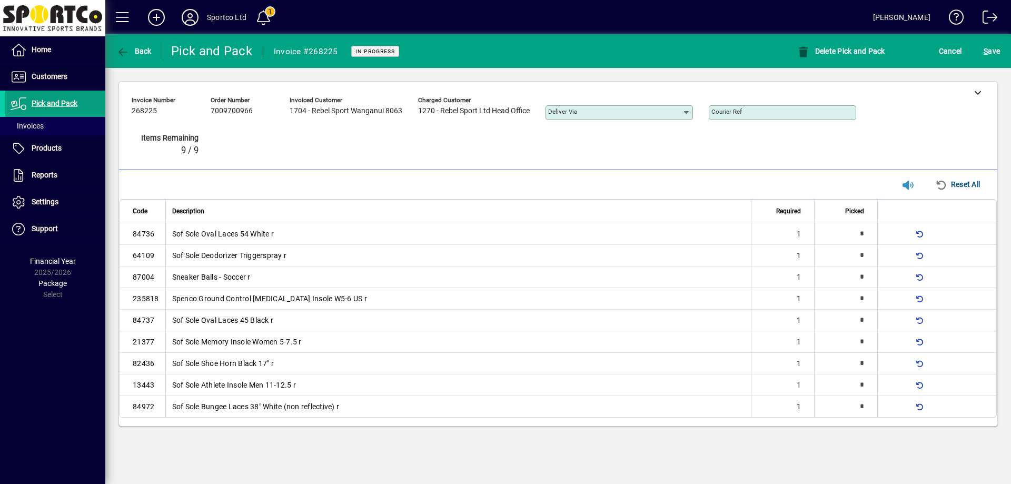
type input "*"
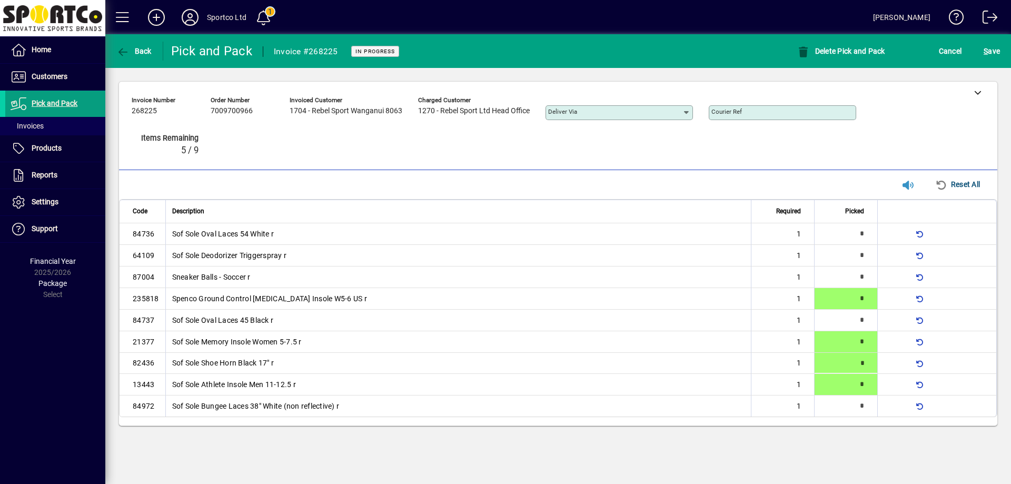
type input "*"
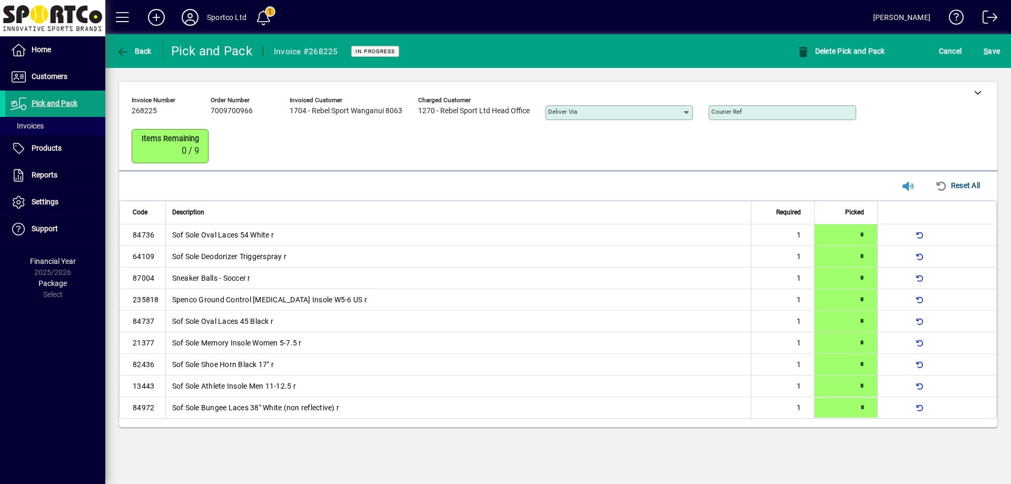
type input "*"
click at [993, 53] on span "S ave" at bounding box center [992, 51] width 16 height 17
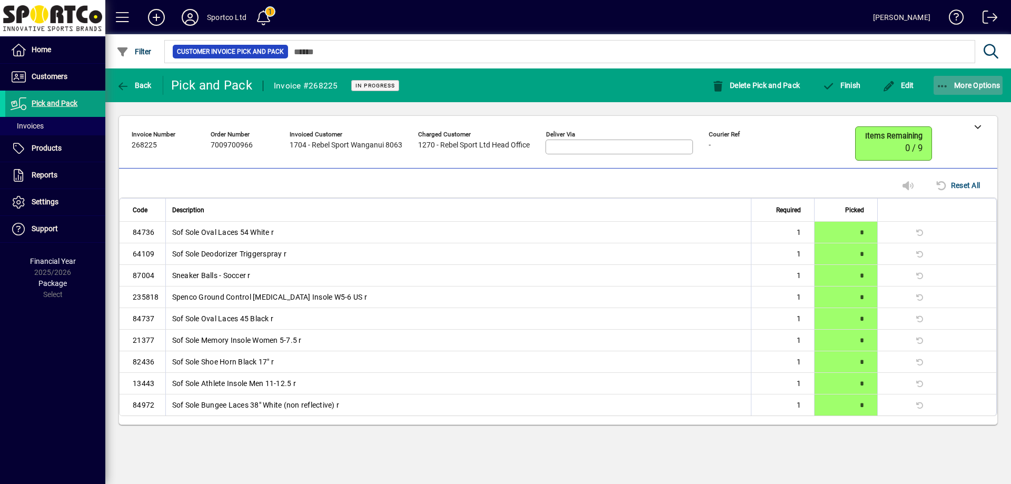
click at [955, 90] on span "button" at bounding box center [969, 85] width 70 height 25
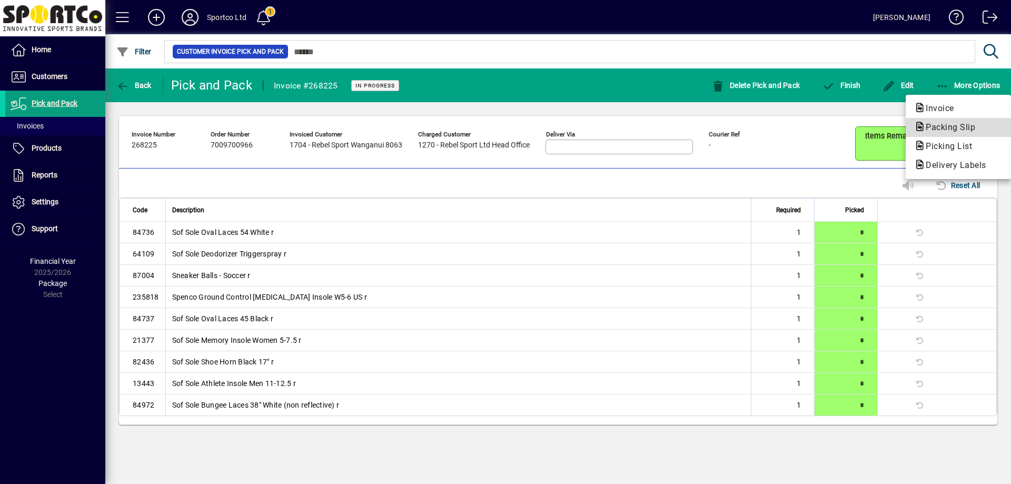
click at [962, 126] on span "Packing Slip" at bounding box center [947, 127] width 66 height 10
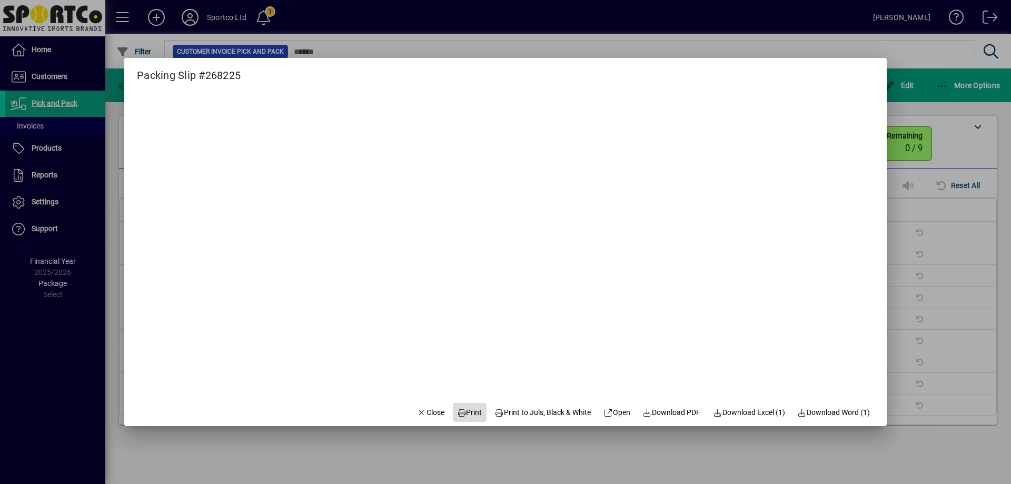
click at [466, 415] on span "Print" at bounding box center [469, 412] width 25 height 11
drag, startPoint x: 429, startPoint y: 406, endPoint x: 598, endPoint y: 313, distance: 192.6
click at [431, 401] on span "button" at bounding box center [431, 412] width 36 height 25
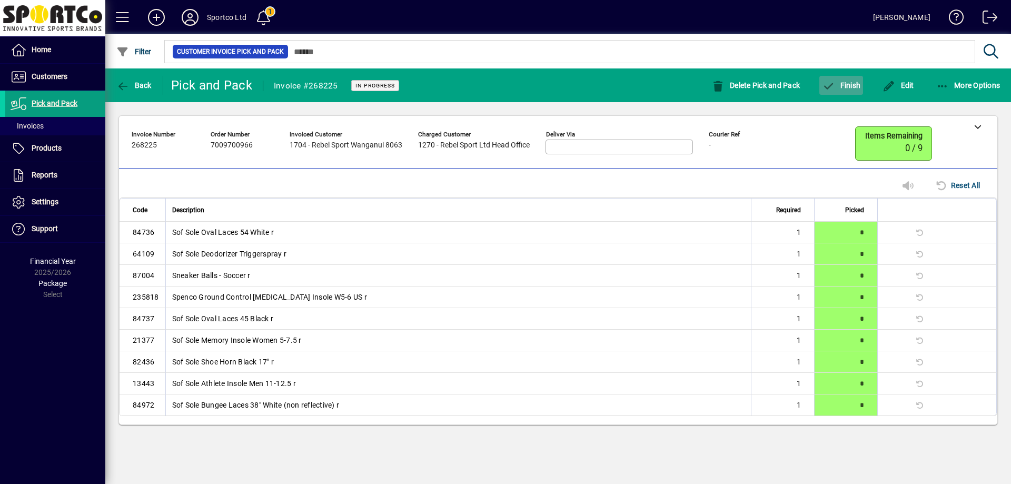
click at [851, 82] on span "Finish" at bounding box center [841, 85] width 38 height 8
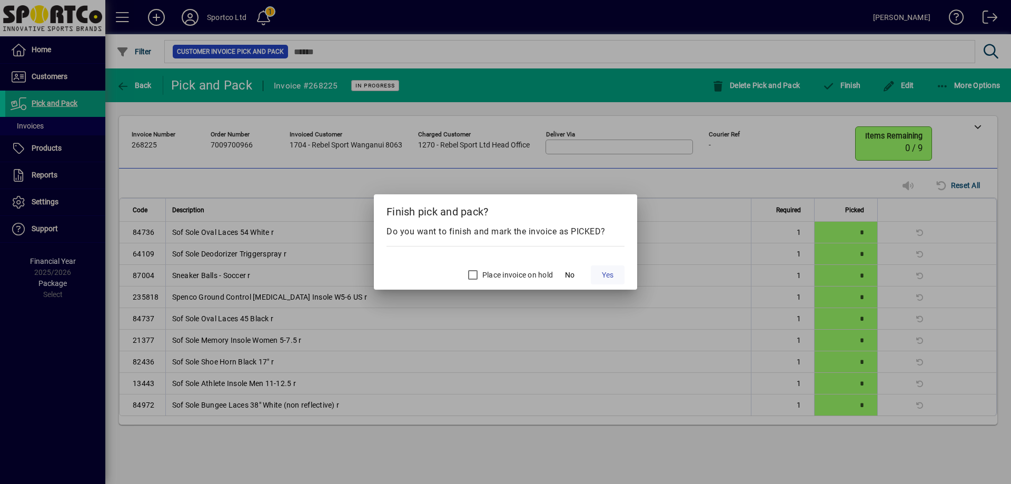
click at [612, 276] on span "Yes" at bounding box center [608, 275] width 12 height 11
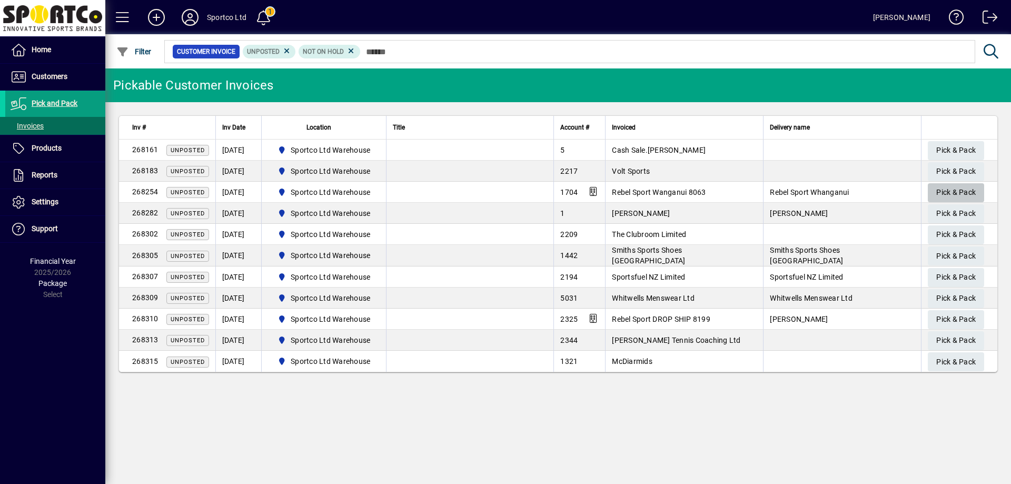
click at [957, 191] on span "Pick & Pack" at bounding box center [955, 192] width 39 height 17
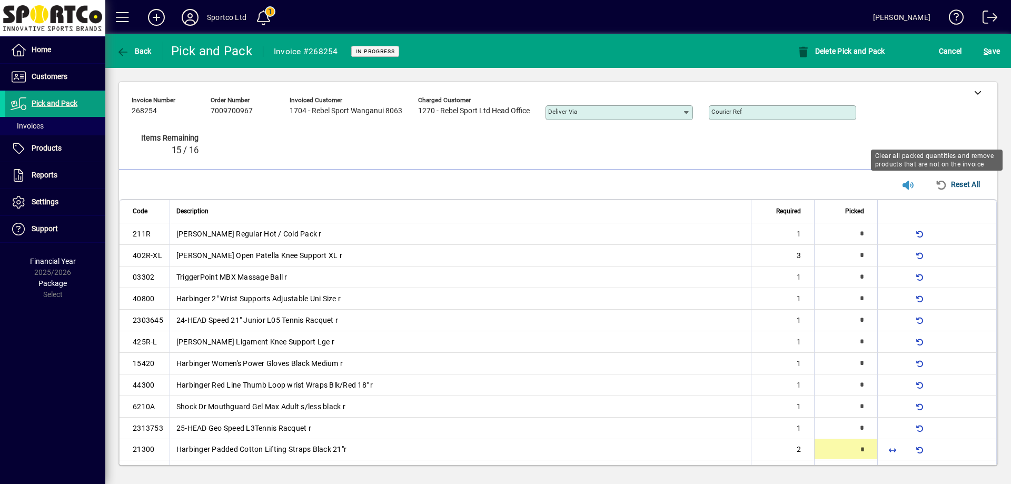
type input "*"
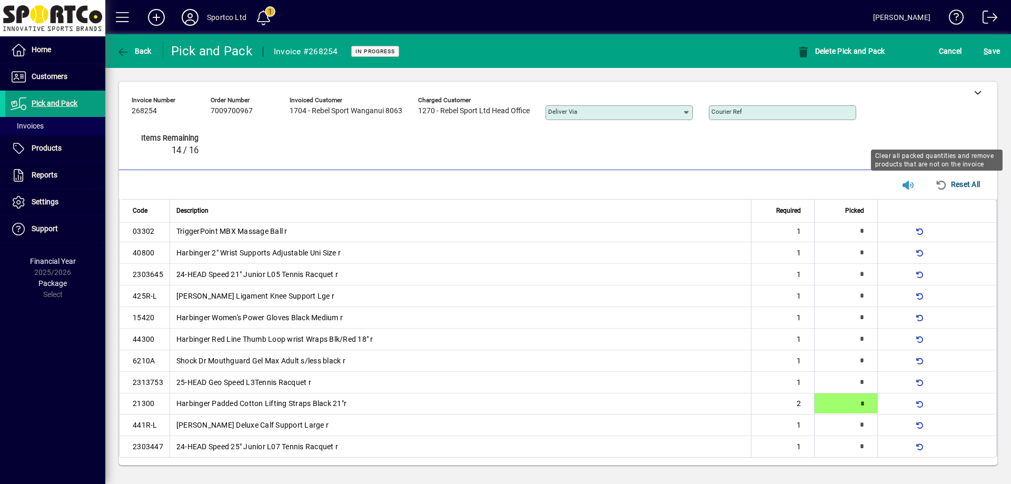
scroll to position [47, 0]
type input "*"
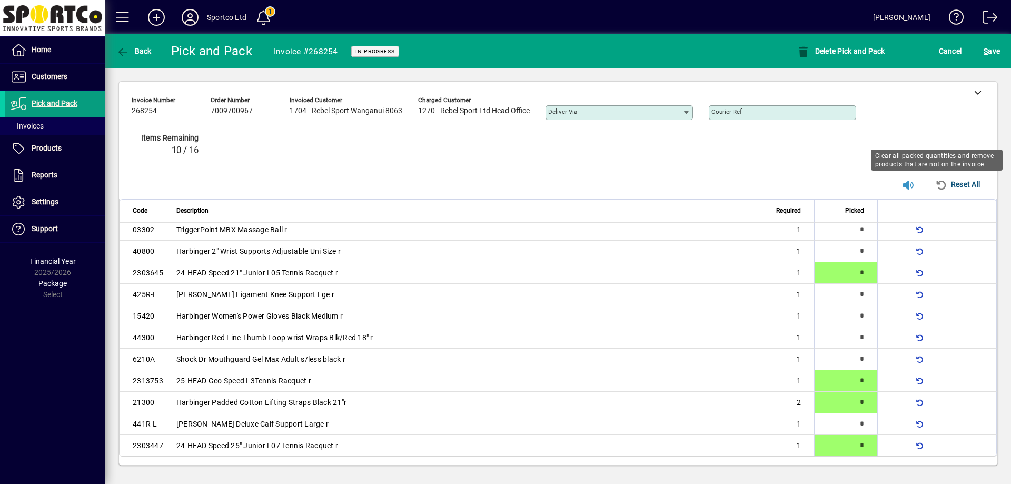
scroll to position [46, 0]
type input "*"
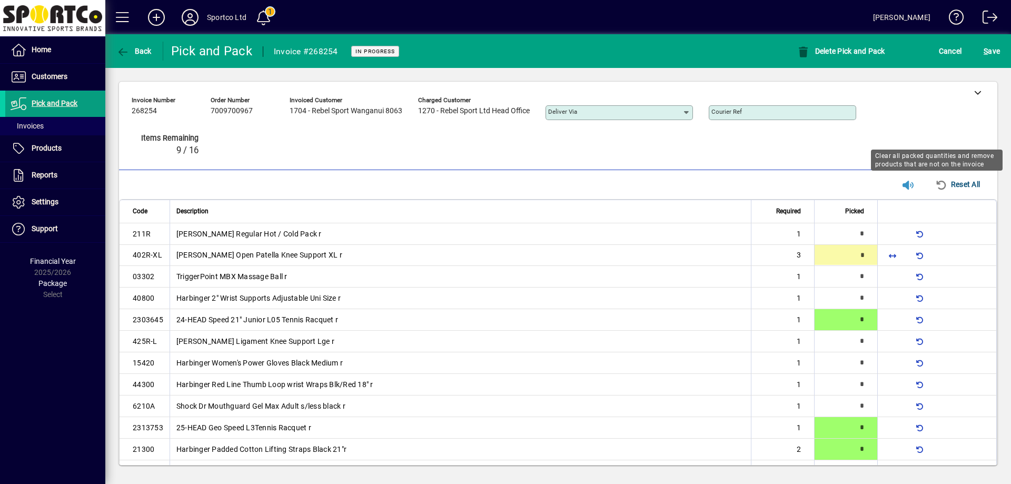
type input "*"
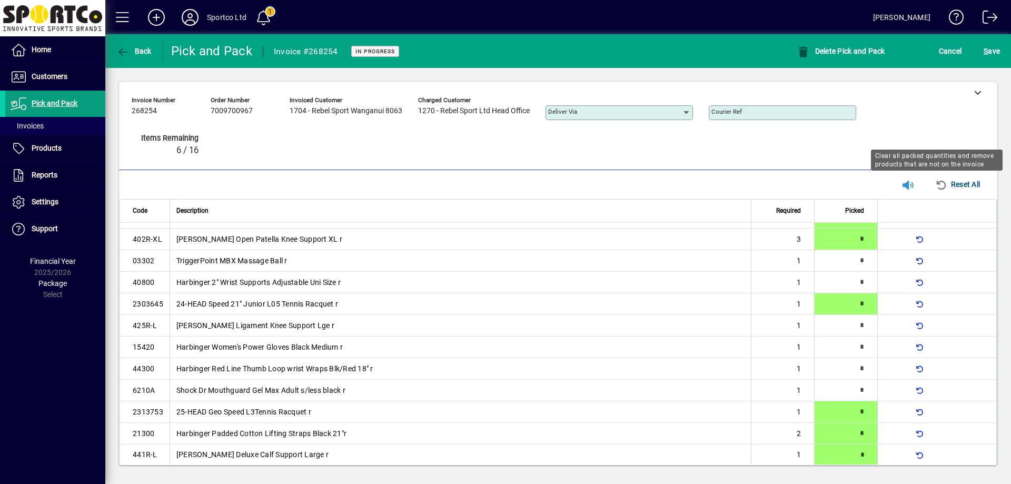
type input "*"
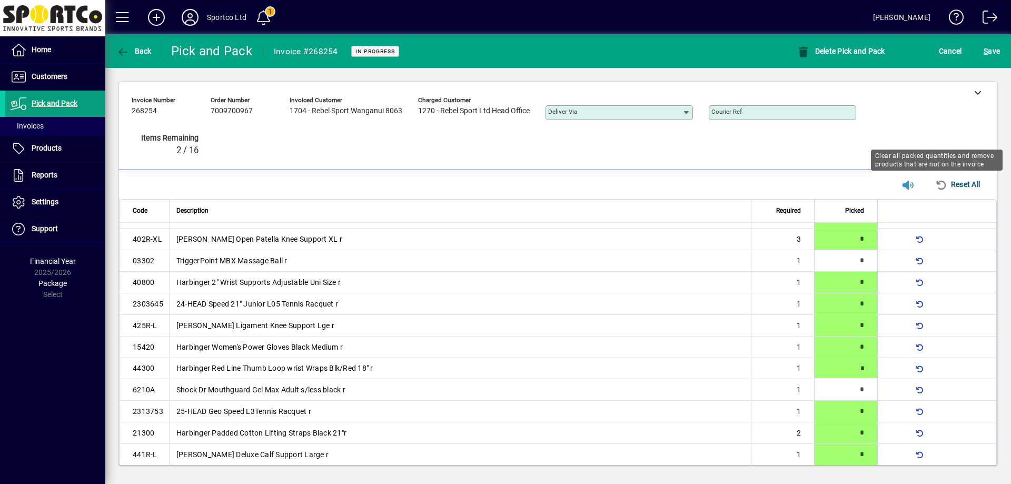
type input "*"
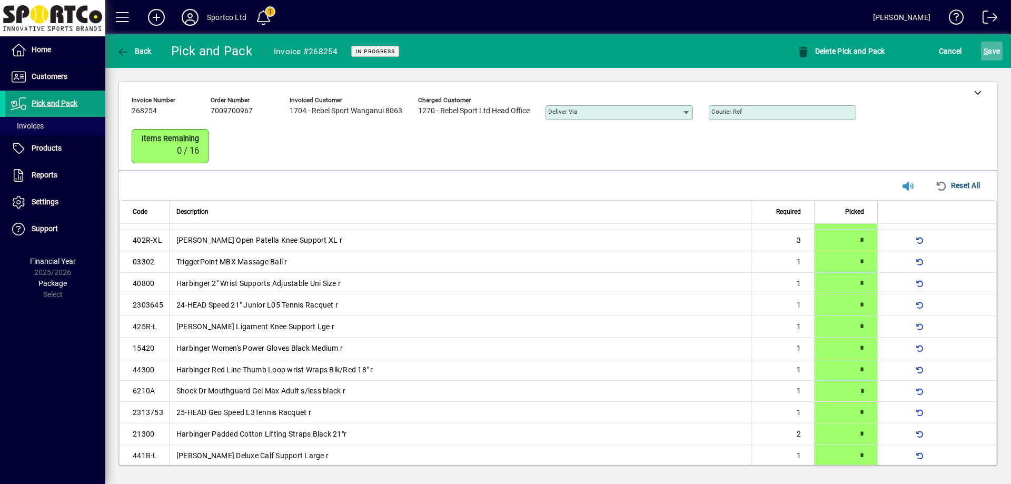
click at [989, 47] on span "S ave" at bounding box center [992, 51] width 16 height 17
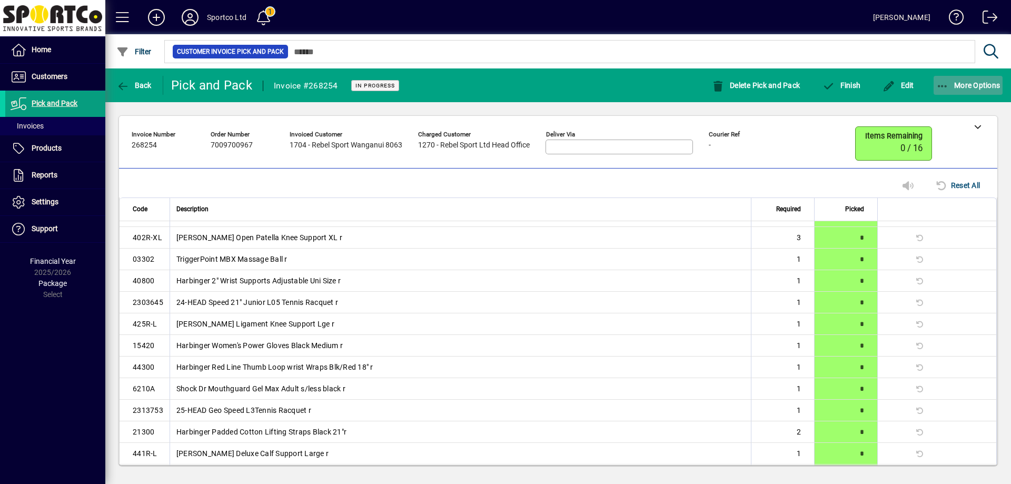
click at [997, 84] on span "More Options" at bounding box center [968, 85] width 64 height 8
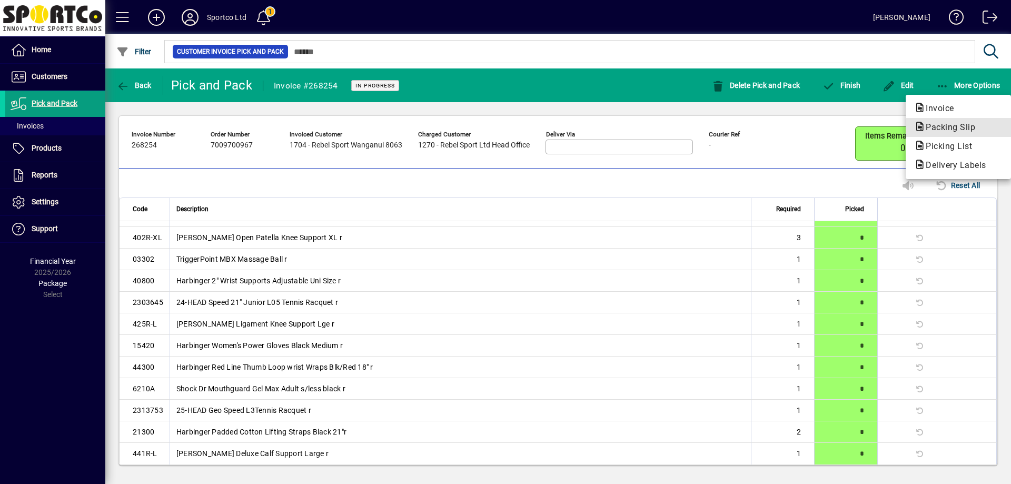
drag, startPoint x: 984, startPoint y: 129, endPoint x: 986, endPoint y: 144, distance: 14.9
click at [984, 130] on span "Packing Slip" at bounding box center [958, 127] width 88 height 13
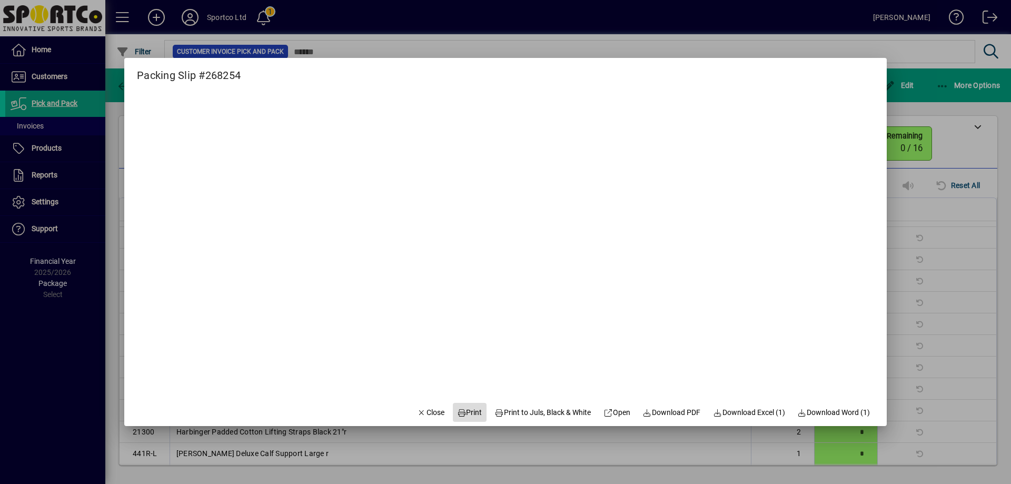
click at [462, 413] on span "Print" at bounding box center [469, 412] width 25 height 11
drag, startPoint x: 427, startPoint y: 422, endPoint x: 409, endPoint y: 400, distance: 28.1
click at [427, 420] on span "button" at bounding box center [431, 412] width 36 height 25
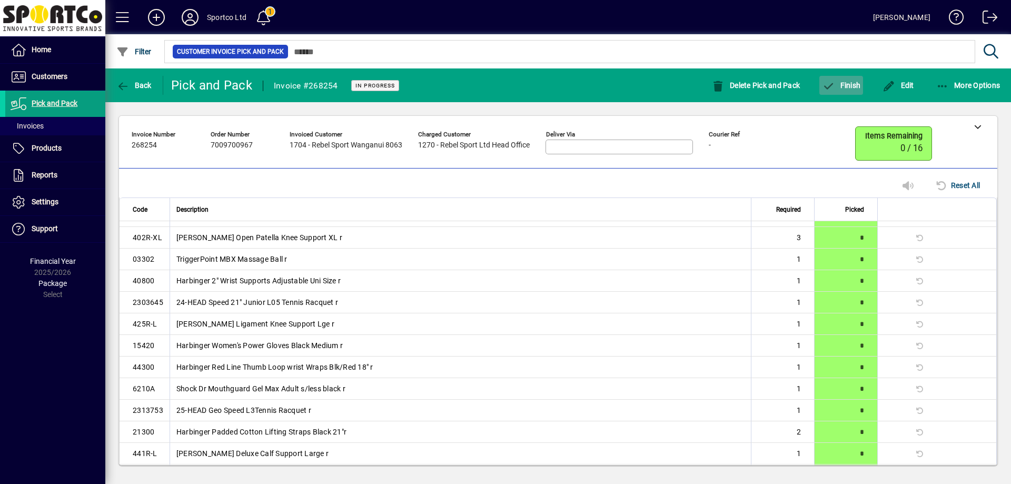
click at [839, 89] on span "Finish" at bounding box center [841, 85] width 38 height 8
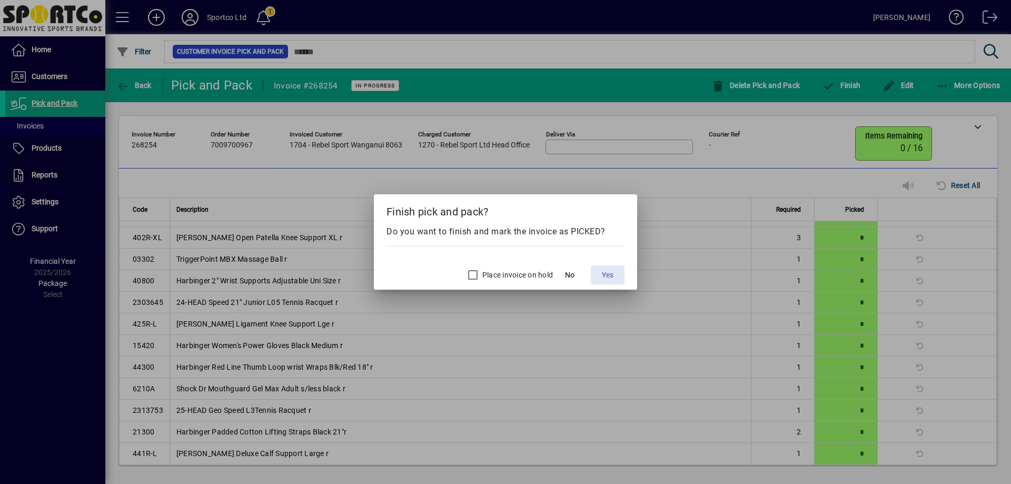
click at [610, 285] on span at bounding box center [608, 274] width 34 height 25
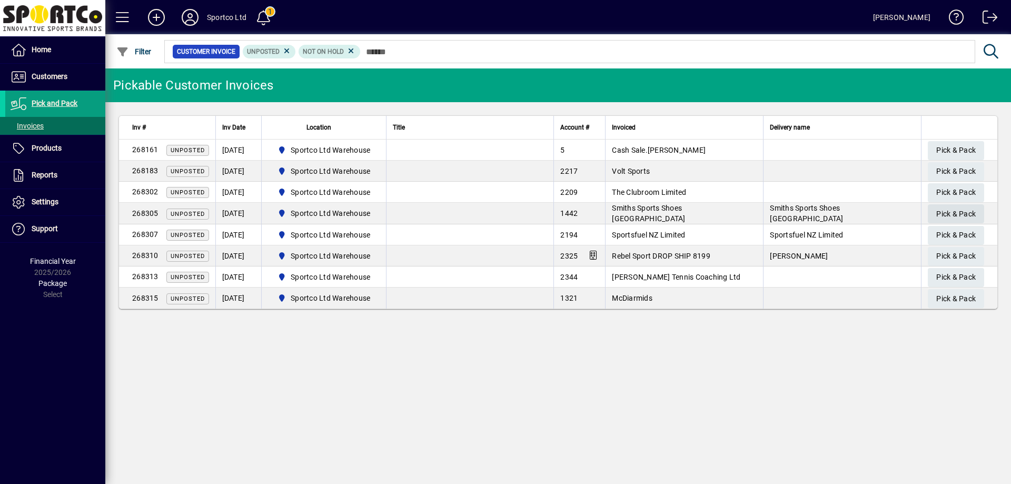
click at [948, 216] on span "Pick & Pack" at bounding box center [955, 213] width 39 height 17
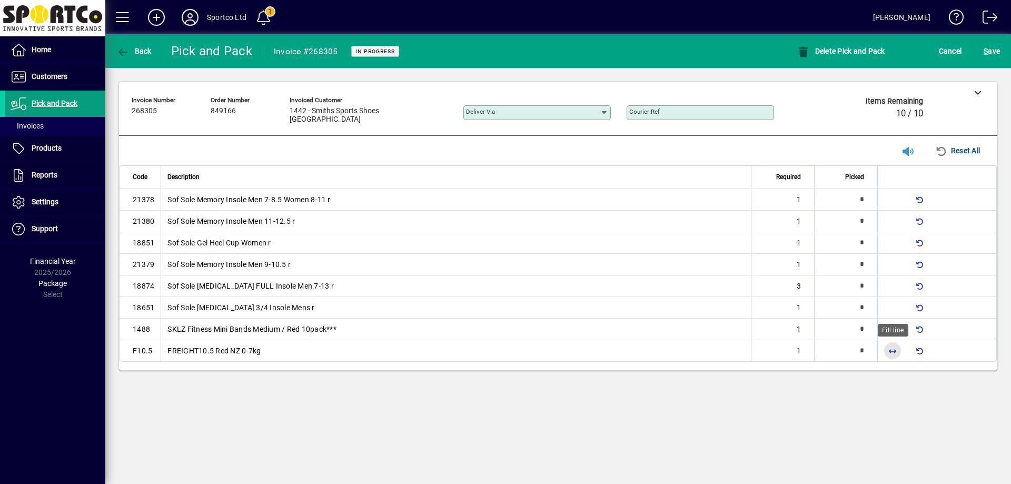
click at [889, 344] on span "button" at bounding box center [892, 350] width 25 height 25
type input "*"
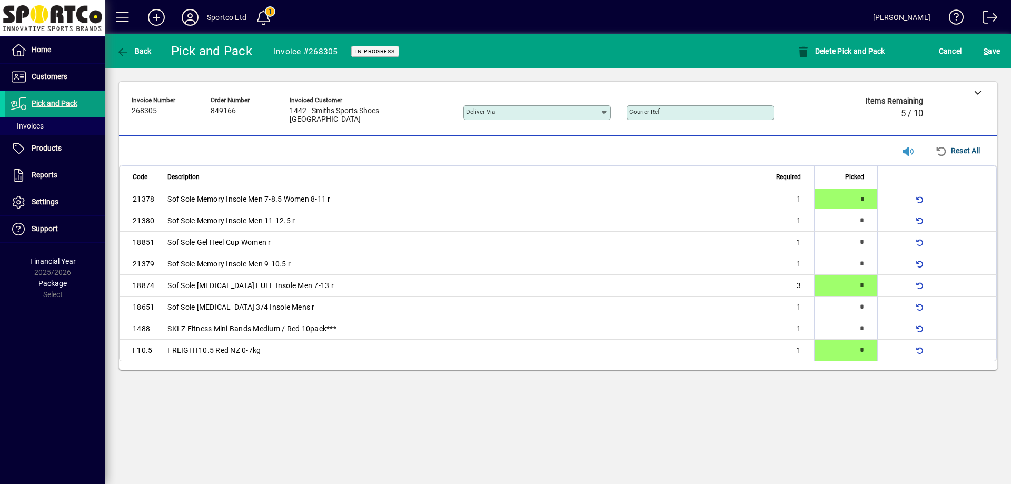
type input "*"
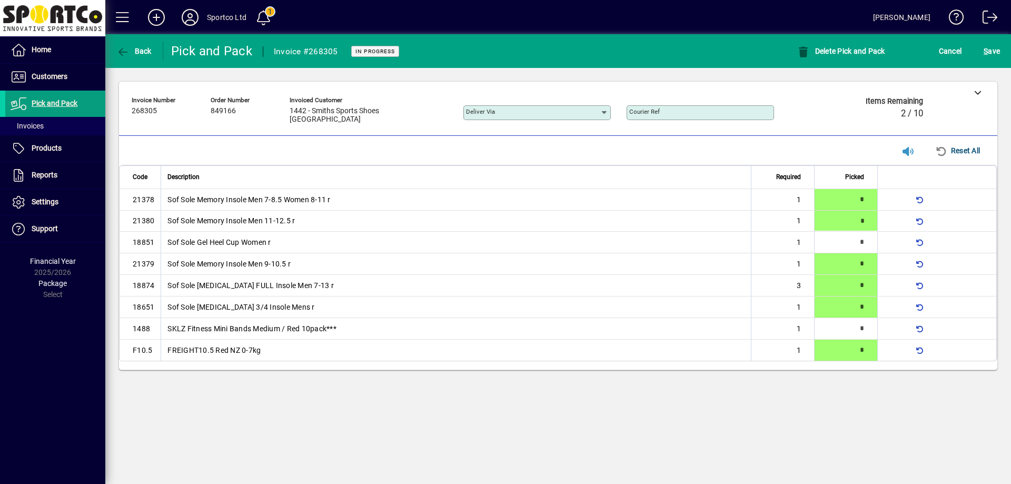
type input "*"
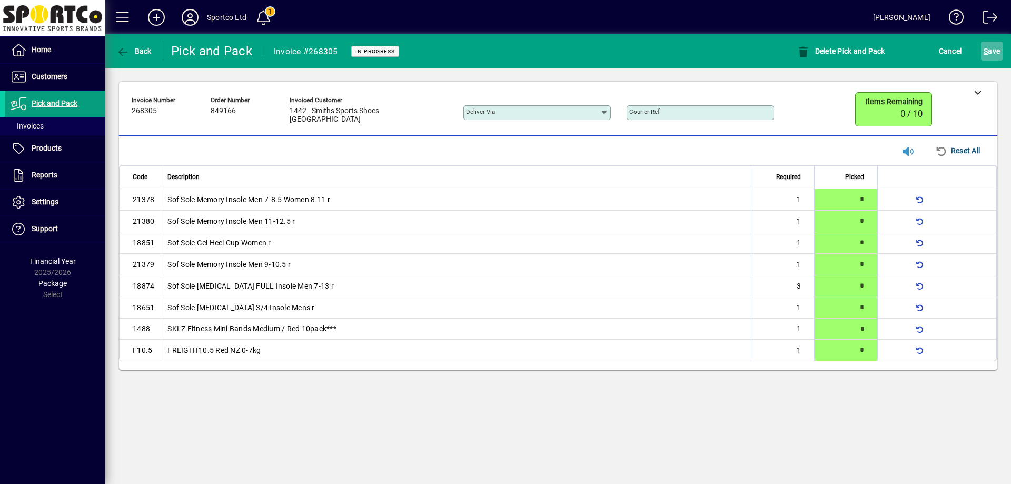
click at [999, 51] on span "S ave" at bounding box center [992, 51] width 16 height 17
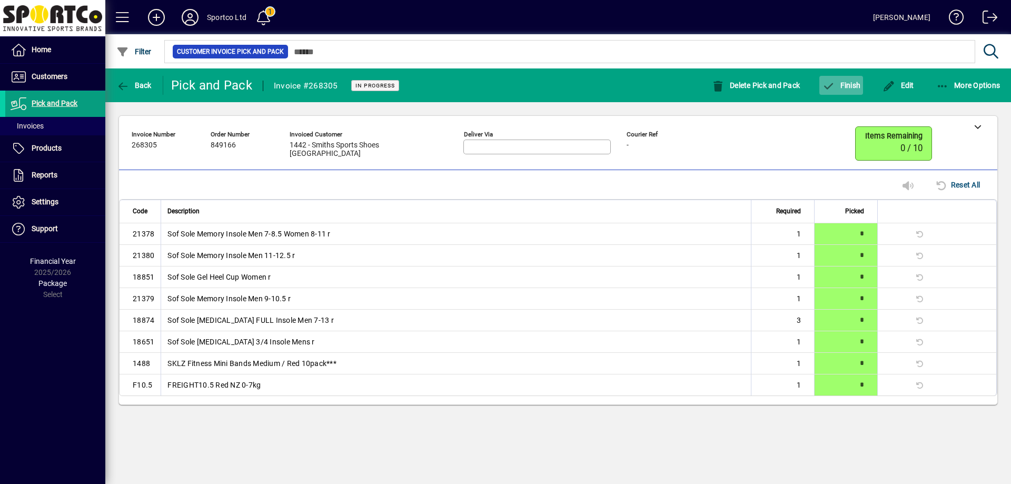
click at [834, 94] on span "button" at bounding box center [841, 85] width 44 height 25
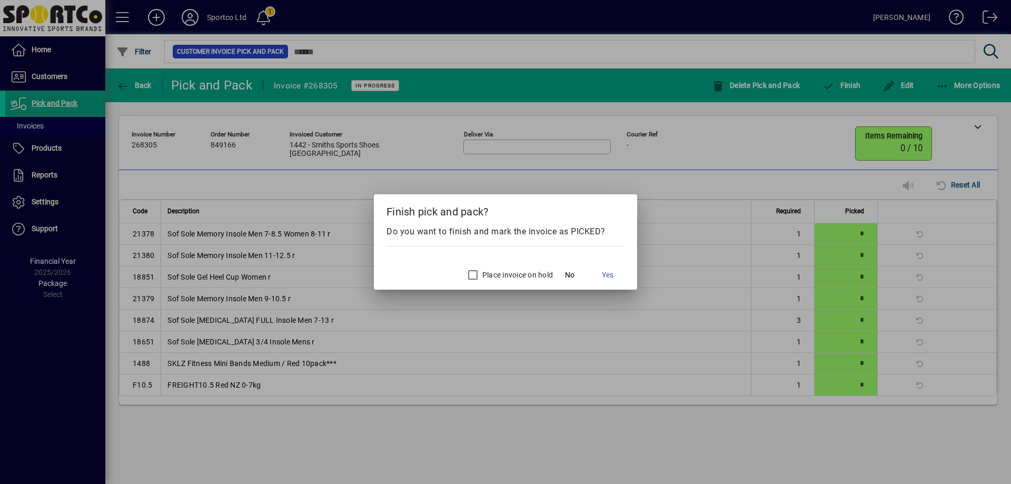
drag, startPoint x: 607, startPoint y: 271, endPoint x: 501, endPoint y: 216, distance: 118.7
click at [605, 270] on span "Yes" at bounding box center [608, 275] width 12 height 11
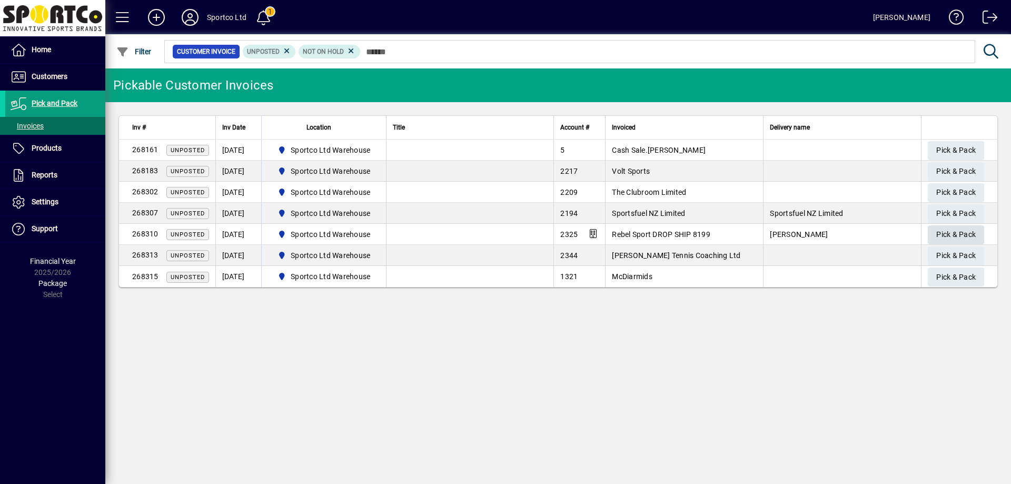
click at [935, 233] on span "button" at bounding box center [956, 234] width 56 height 25
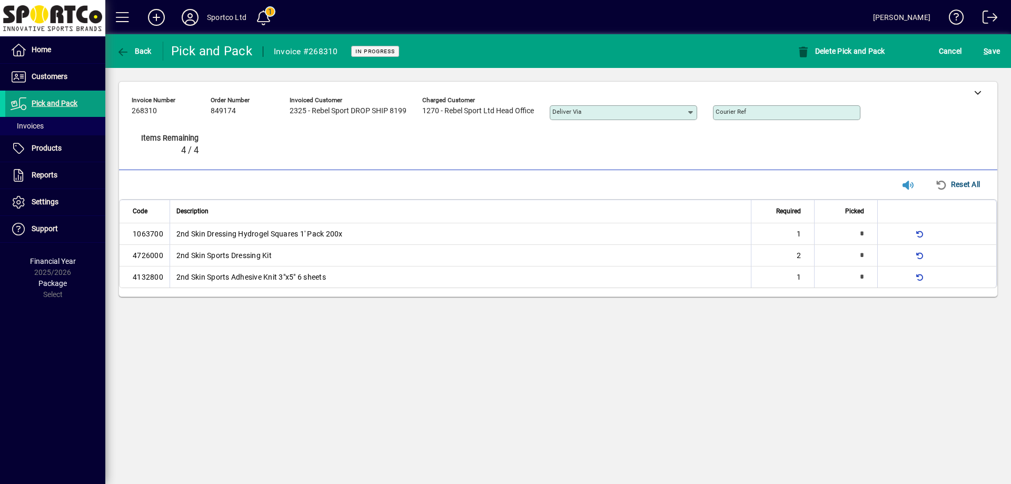
type input "*"
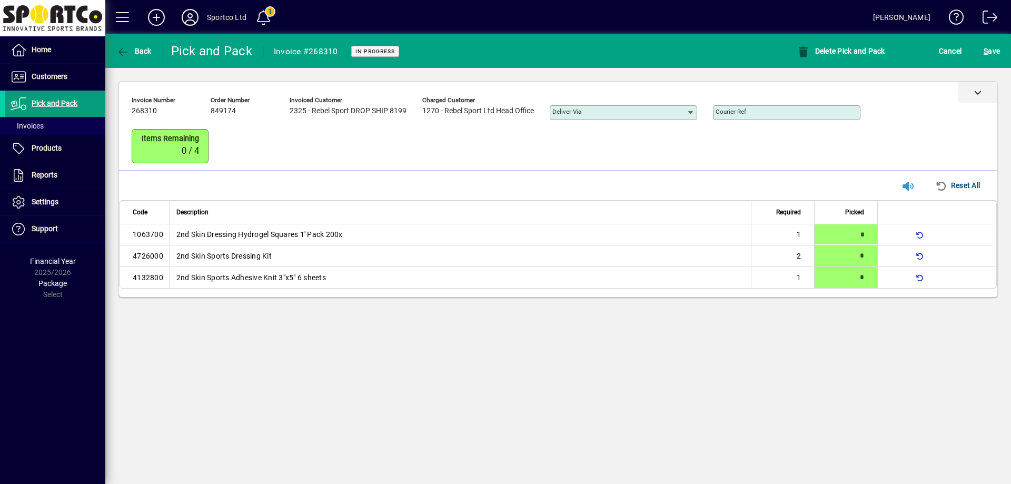
click at [980, 98] on div at bounding box center [977, 92] width 39 height 21
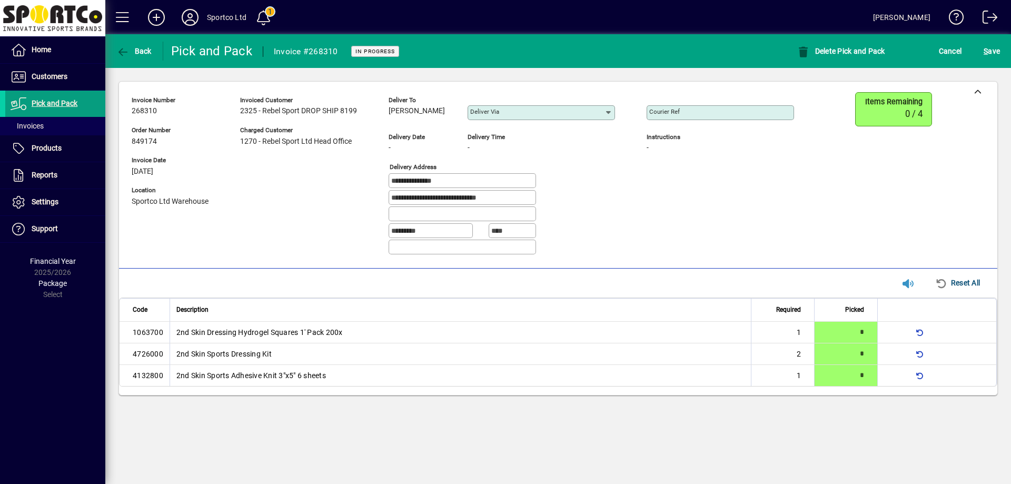
drag, startPoint x: 387, startPoint y: 108, endPoint x: 436, endPoint y: 116, distance: 50.1
click at [436, 116] on div "**********" at bounding box center [471, 177] width 678 height 171
copy span "Leigh Baigent"
drag, startPoint x: 665, startPoint y: 202, endPoint x: 651, endPoint y: 201, distance: 13.7
click at [663, 202] on div "Courier Ref Instructions -" at bounding box center [728, 177] width 163 height 171
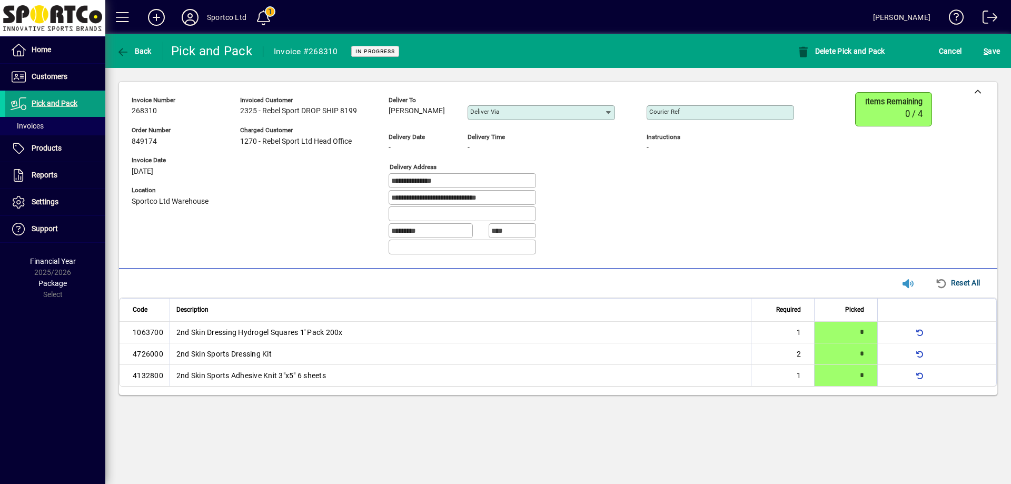
drag, startPoint x: 456, startPoint y: 179, endPoint x: 255, endPoint y: 159, distance: 201.1
click at [255, 159] on div "**********" at bounding box center [471, 177] width 678 height 171
drag, startPoint x: 671, startPoint y: 245, endPoint x: 565, endPoint y: 229, distance: 108.1
click at [671, 244] on div "Courier Ref Instructions -" at bounding box center [728, 177] width 163 height 171
drag, startPoint x: 440, startPoint y: 197, endPoint x: 337, endPoint y: 171, distance: 106.4
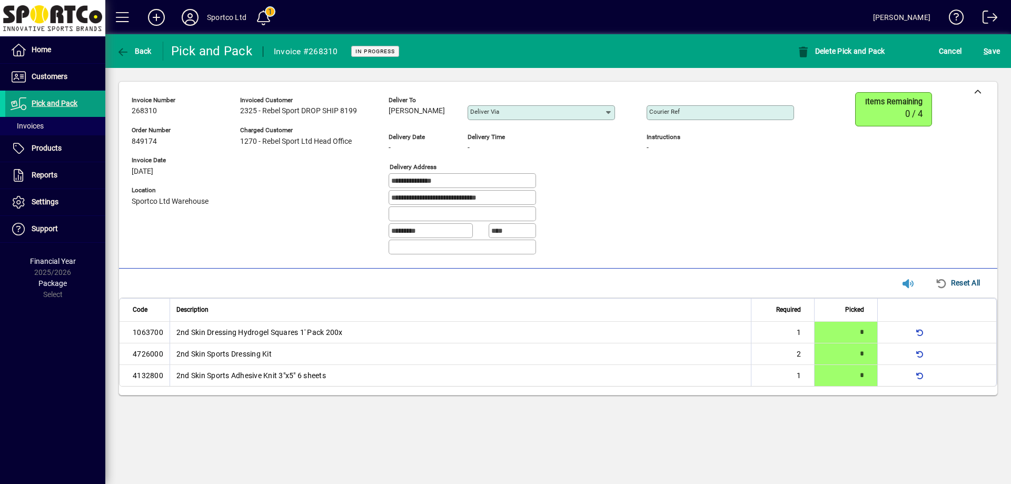
click at [337, 171] on div "**********" at bounding box center [471, 177] width 678 height 171
click at [637, 189] on div "**********" at bounding box center [471, 177] width 678 height 171
drag, startPoint x: 507, startPoint y: 199, endPoint x: 445, endPoint y: 192, distance: 62.5
click at [445, 192] on div "**********" at bounding box center [462, 197] width 147 height 15
click at [689, 113] on input "Courier Ref" at bounding box center [721, 112] width 144 height 8
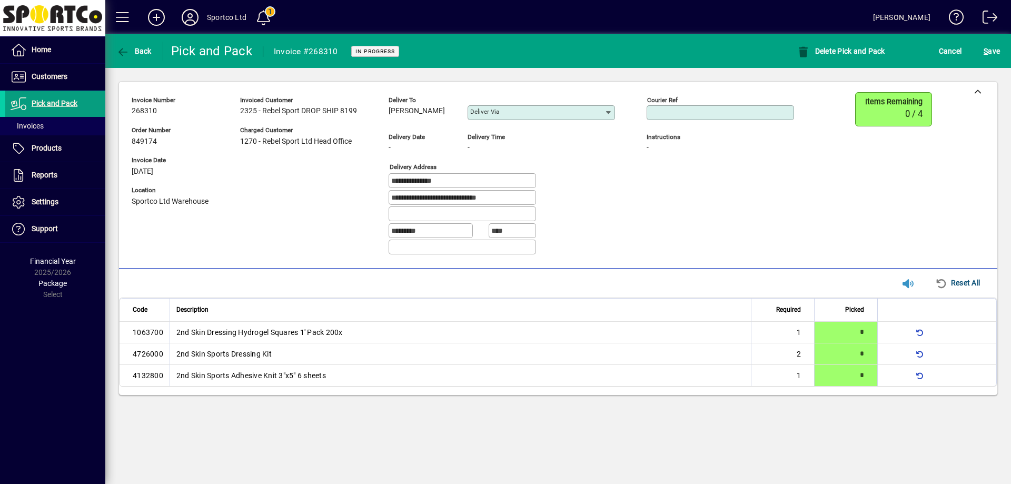
paste input "**********"
type input "**********"
drag, startPoint x: 994, startPoint y: 47, endPoint x: 999, endPoint y: 50, distance: 5.7
click at [995, 48] on span "S ave" at bounding box center [992, 51] width 16 height 17
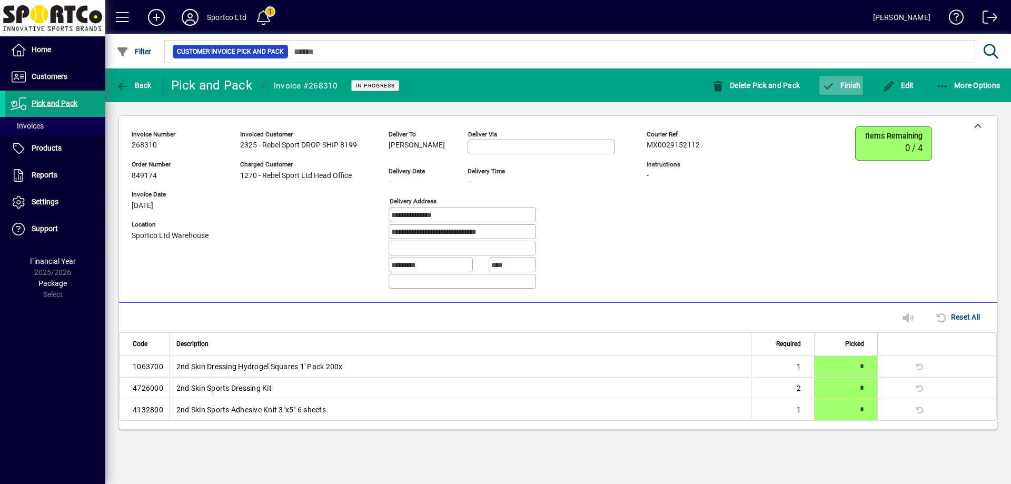
click at [844, 82] on span "Finish" at bounding box center [841, 85] width 38 height 8
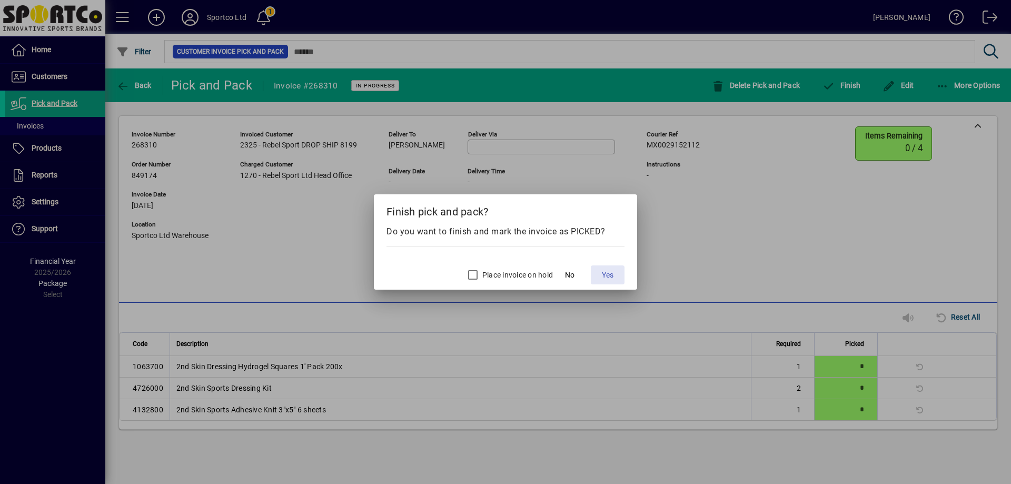
click at [608, 280] on span "Yes" at bounding box center [608, 275] width 12 height 11
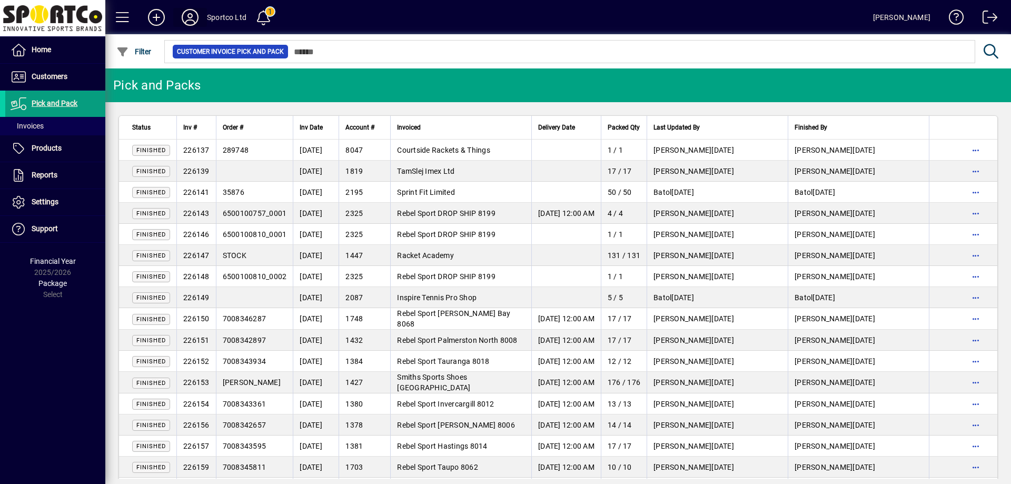
click at [192, 19] on icon at bounding box center [190, 17] width 21 height 17
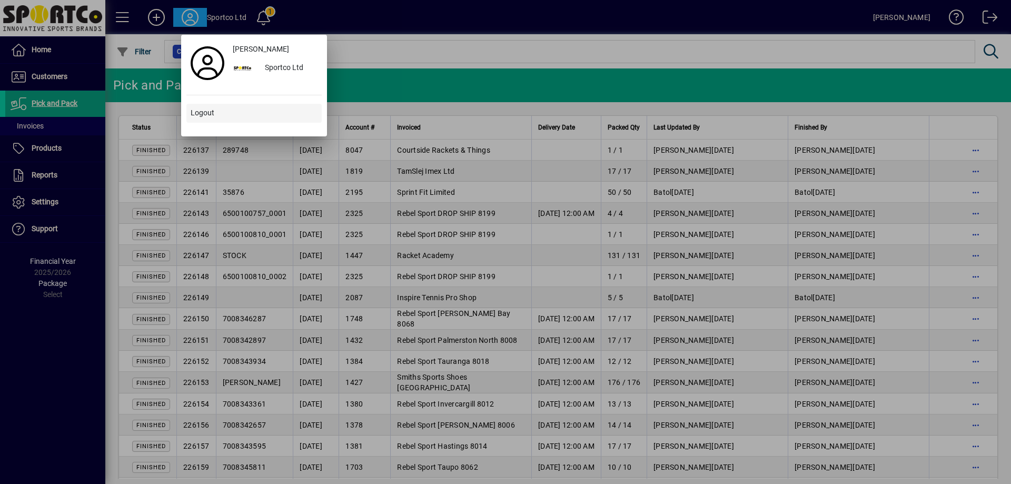
drag, startPoint x: 230, startPoint y: 100, endPoint x: 226, endPoint y: 111, distance: 11.7
click at [230, 102] on div "Sandy Penina Sportco Ltd Logout" at bounding box center [253, 85] width 135 height 91
click at [224, 114] on span at bounding box center [253, 113] width 135 height 25
